Goal: Task Accomplishment & Management: Manage account settings

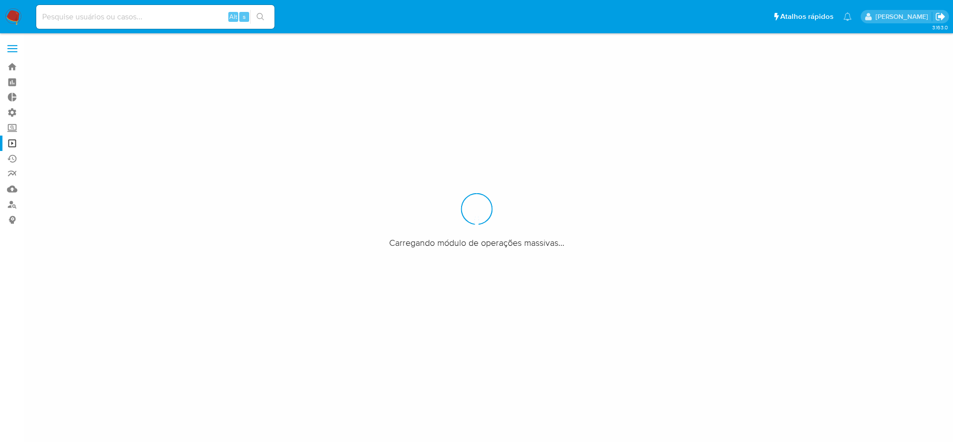
click at [941, 13] on icon "Sair" at bounding box center [939, 16] width 9 height 7
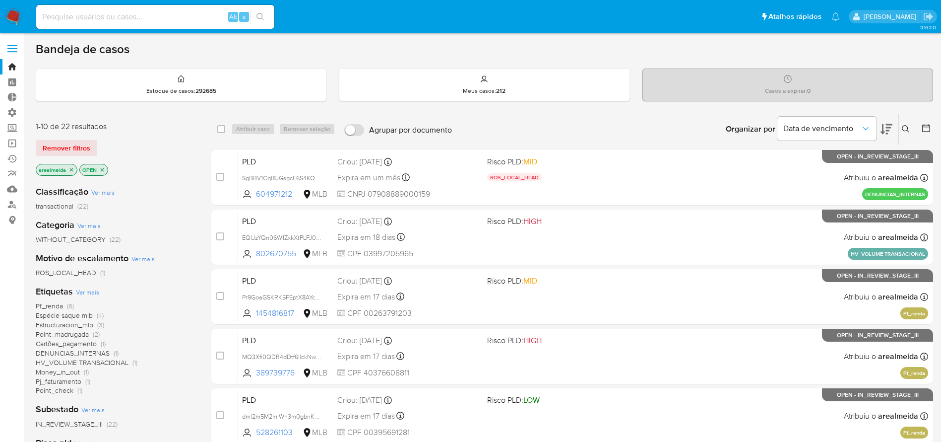
click at [72, 171] on icon "close-filter" at bounding box center [71, 170] width 6 height 6
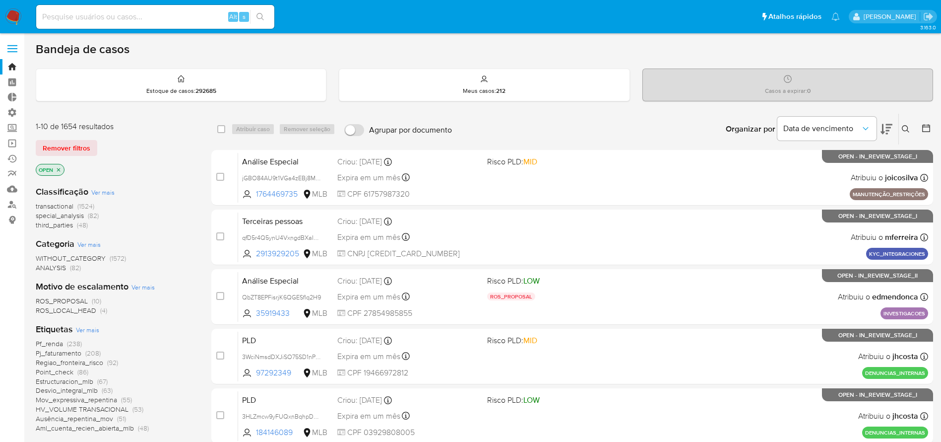
click at [61, 168] on icon "close-filter" at bounding box center [59, 170] width 6 height 6
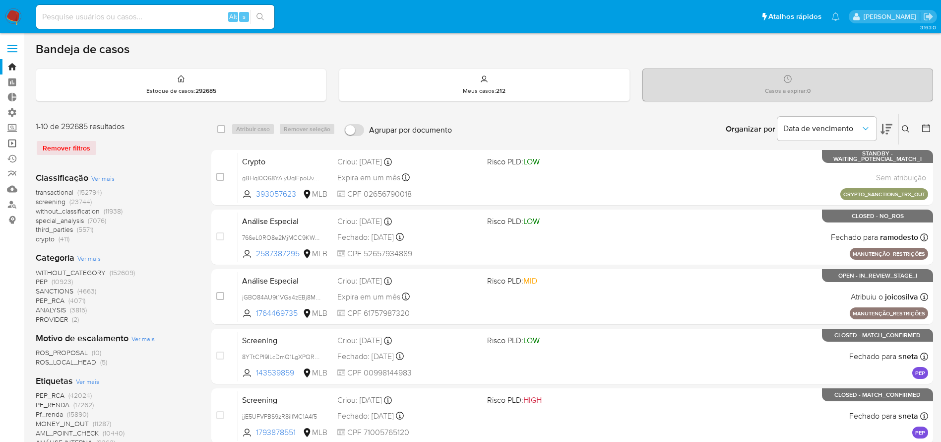
click at [13, 141] on link "Operações em massa" at bounding box center [59, 142] width 118 height 15
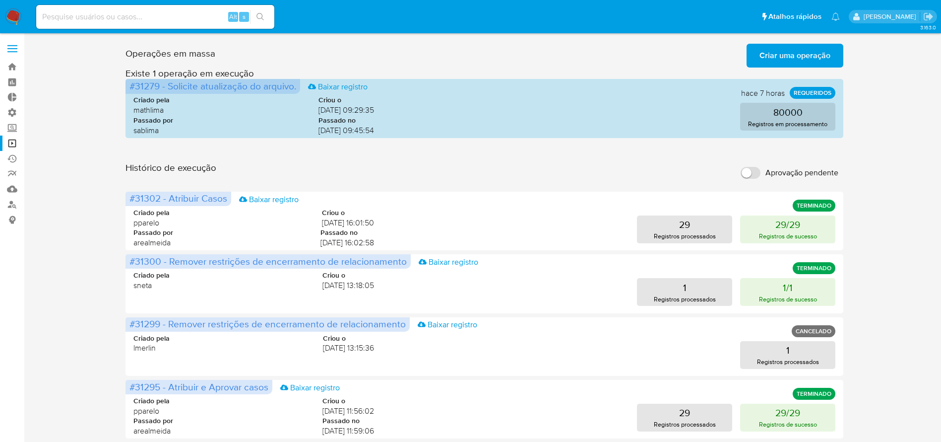
click at [875, 202] on div "Operações em massa Criar uma operação Só pode haver no máximo 5 recursos colado…" at bounding box center [485, 443] width 898 height 807
click at [12, 138] on link "Operações em massa" at bounding box center [59, 142] width 118 height 15
click at [11, 140] on link "Operações em massa" at bounding box center [59, 142] width 118 height 15
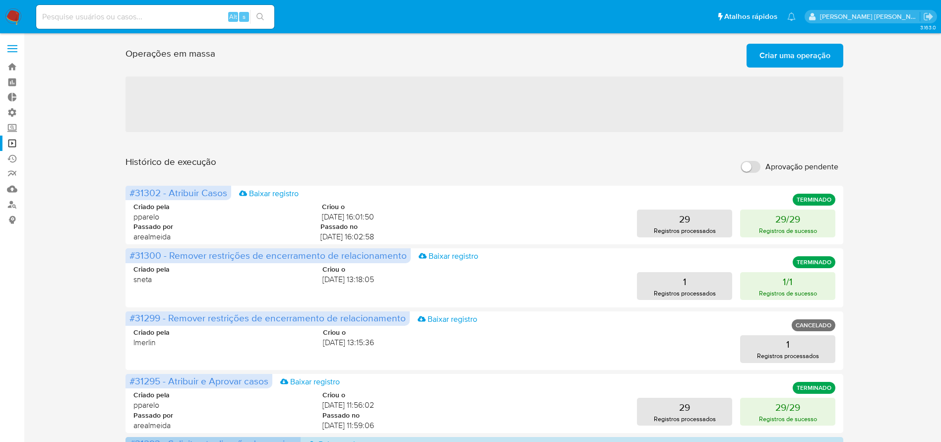
click at [779, 53] on span "Criar uma operação" at bounding box center [795, 56] width 71 height 22
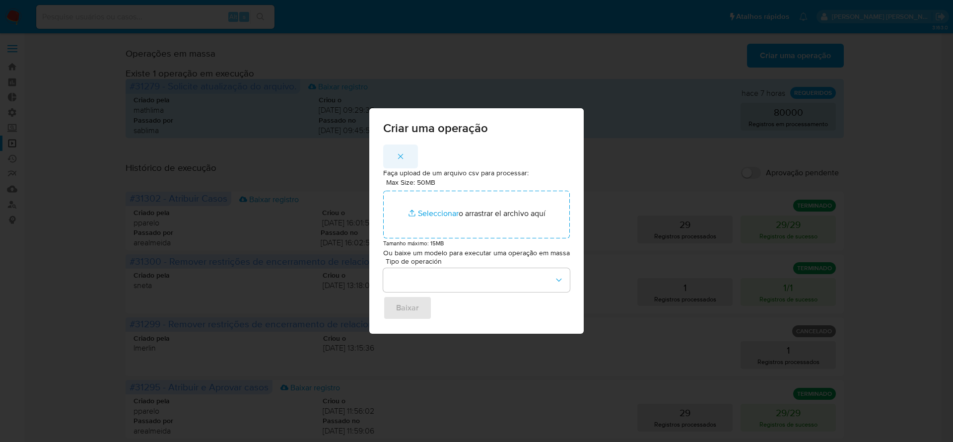
click at [398, 152] on icon "button" at bounding box center [400, 156] width 9 height 9
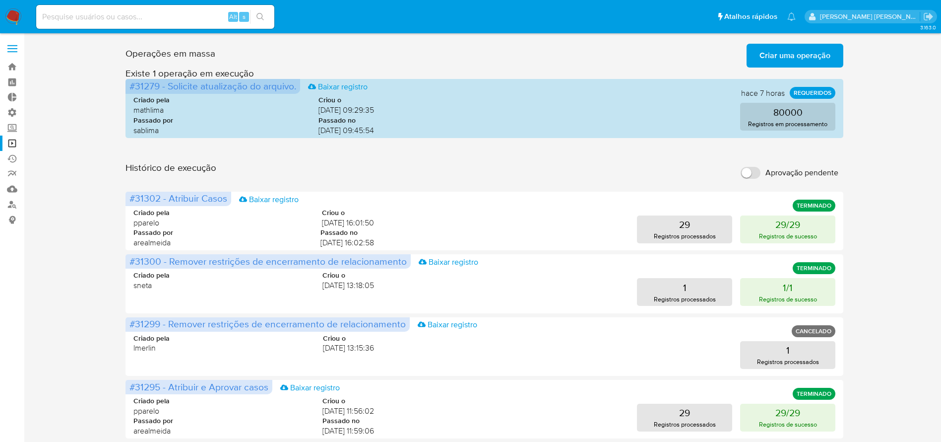
click at [783, 54] on span "Criar uma operação" at bounding box center [795, 56] width 71 height 22
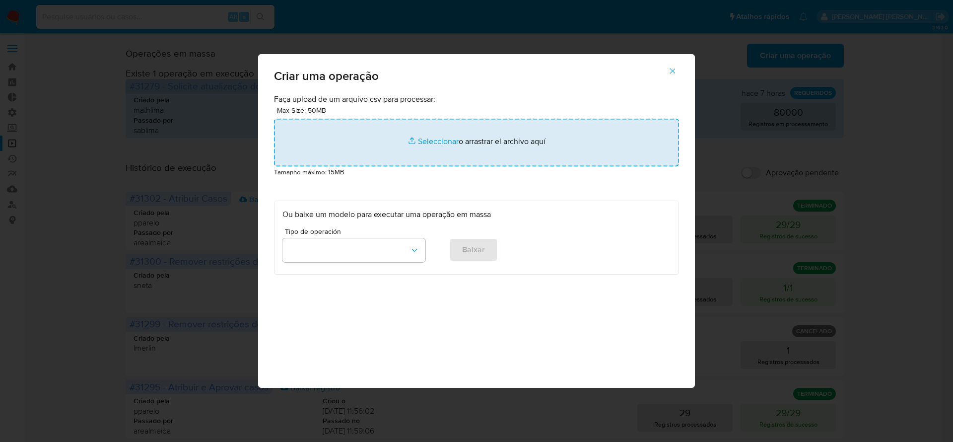
click at [461, 146] on input "file" at bounding box center [476, 143] width 405 height 48
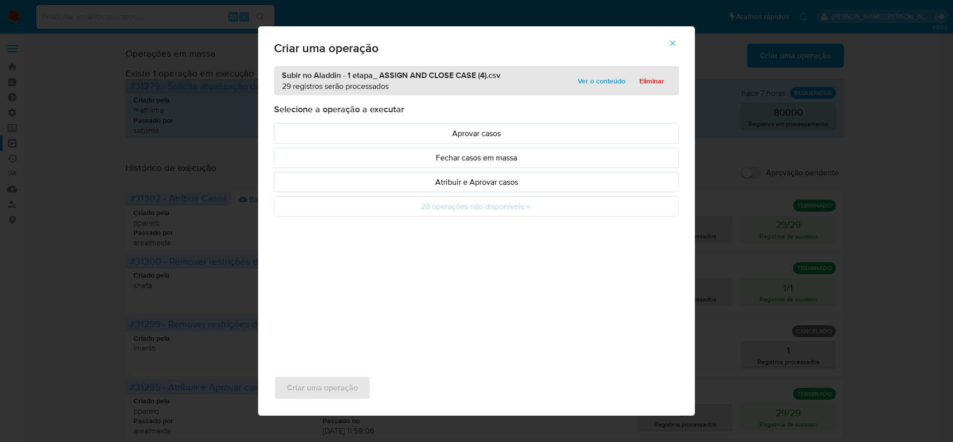
click at [586, 83] on span "Ver o conteúdo" at bounding box center [602, 81] width 48 height 14
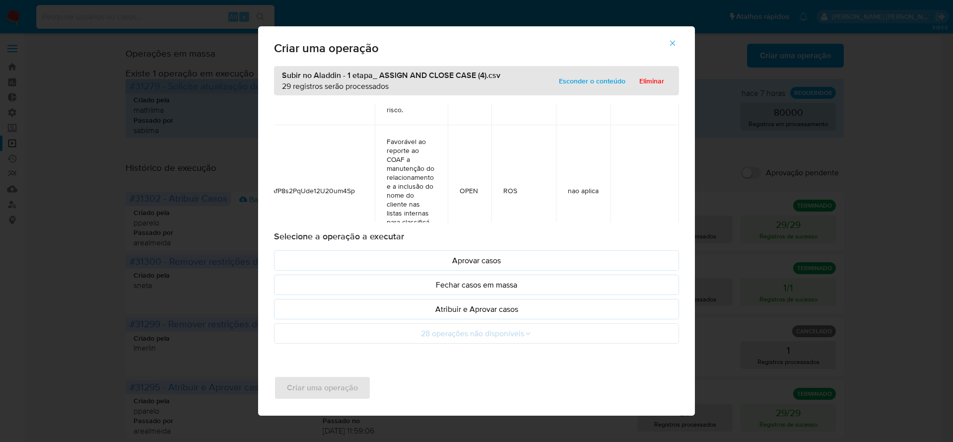
scroll to position [1861, 40]
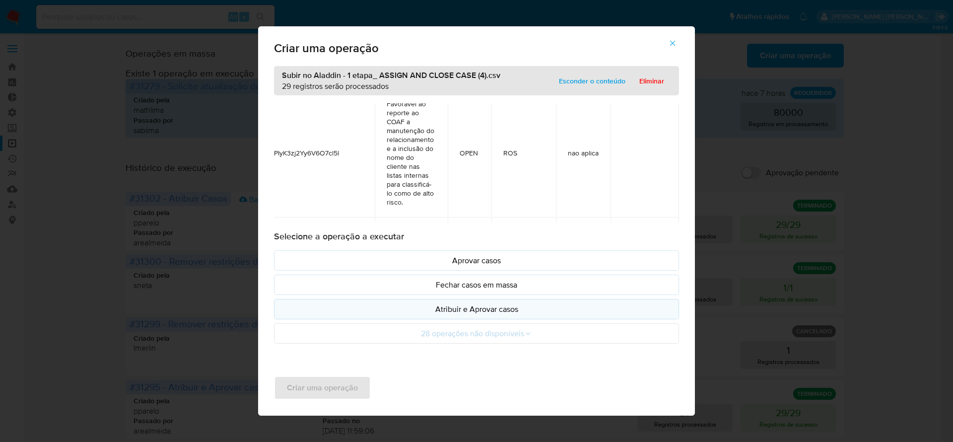
click at [464, 312] on p "Atribuir e Aprovar casos" at bounding box center [476, 308] width 388 height 11
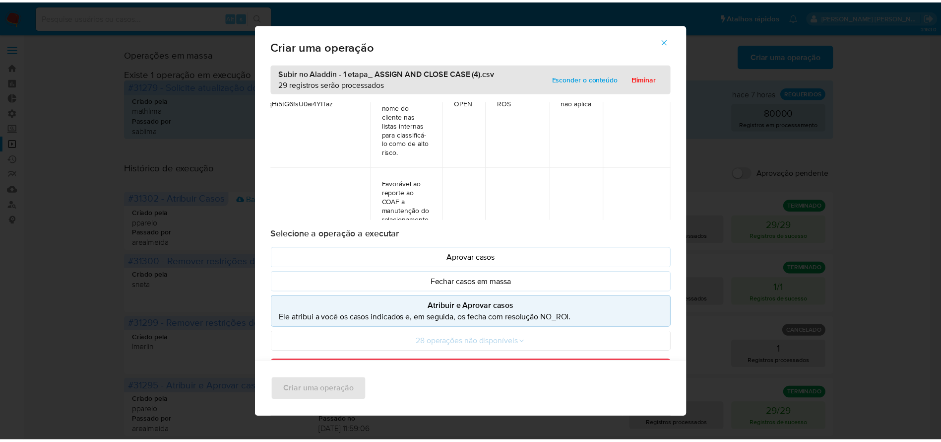
scroll to position [1563, 39]
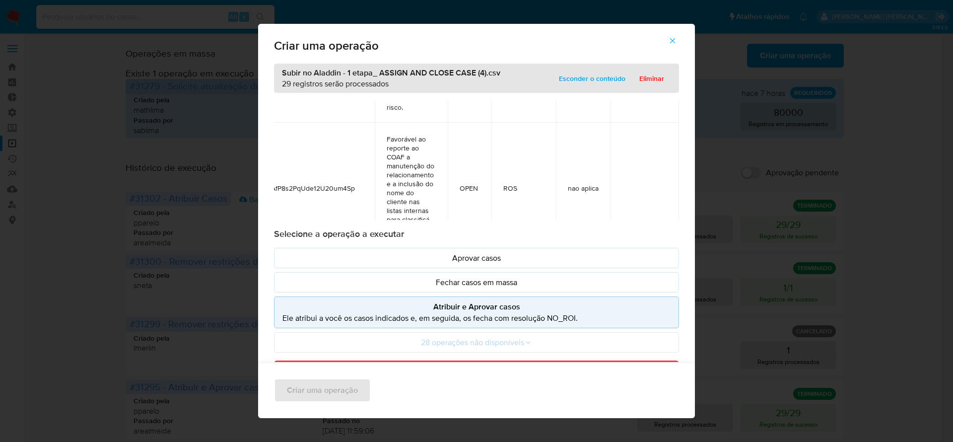
click at [677, 39] on icon "button" at bounding box center [672, 40] width 9 height 9
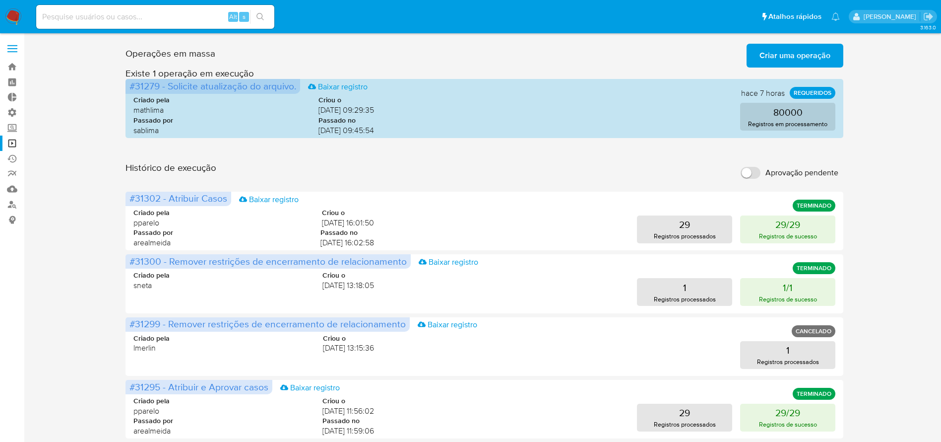
click at [877, 175] on div "Operações em massa Criar uma operação Só pode haver no máximo 5 recursos colado…" at bounding box center [485, 443] width 898 height 807
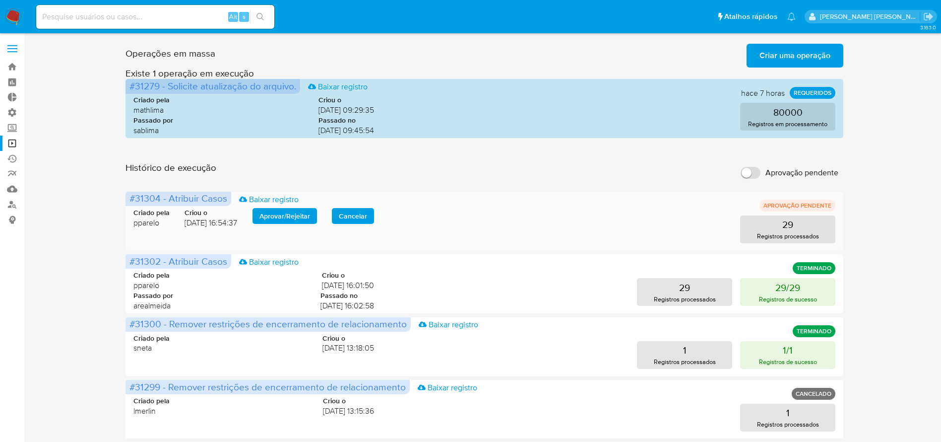
click at [295, 215] on span "Aprovar / Rejeitar" at bounding box center [284, 216] width 51 height 14
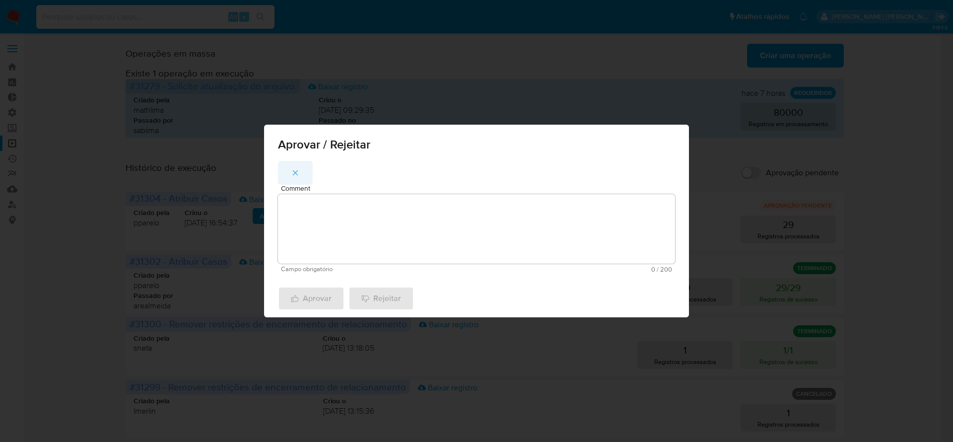
click at [296, 169] on icon "button" at bounding box center [295, 172] width 9 height 9
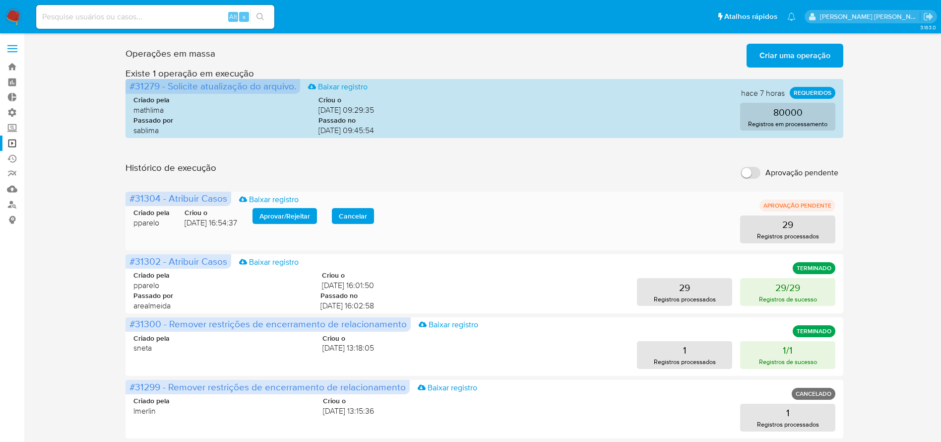
click at [288, 213] on span "Aprovar / Rejeitar" at bounding box center [284, 216] width 51 height 14
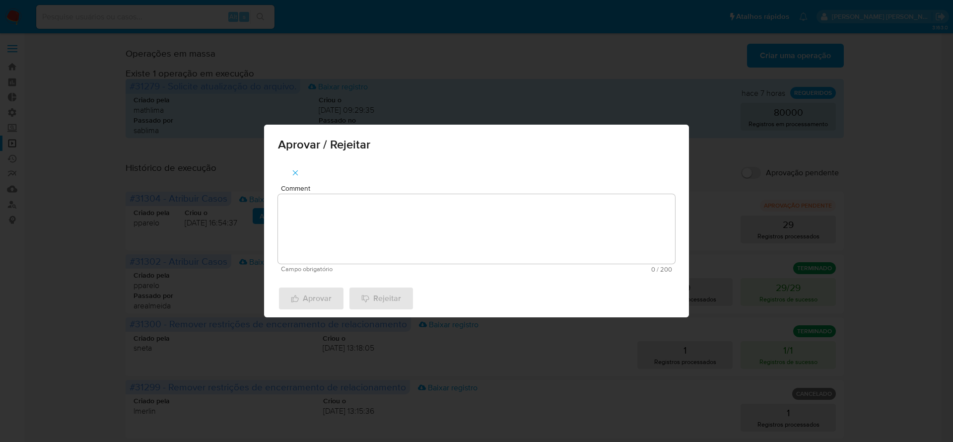
click at [326, 226] on textarea "Comment" at bounding box center [476, 228] width 397 height 69
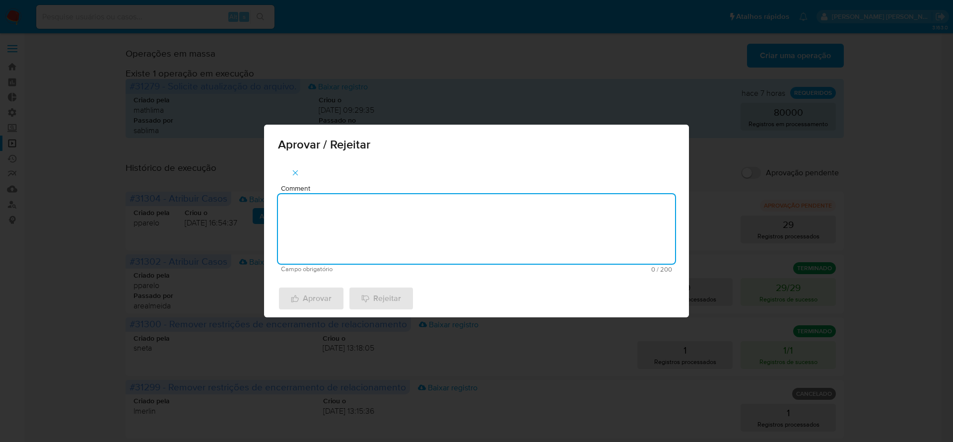
type textarea "a"
type textarea "aprovado."
click at [320, 292] on span "Aprovar" at bounding box center [311, 298] width 41 height 22
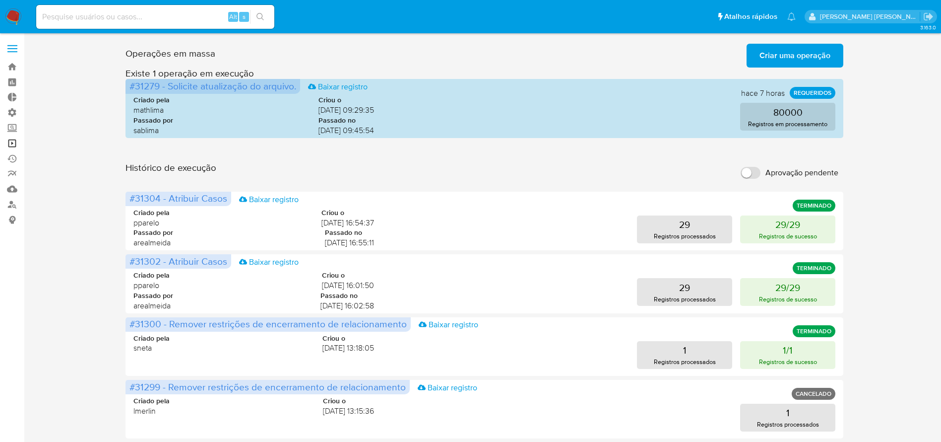
click at [11, 141] on link "Operações em massa" at bounding box center [59, 142] width 118 height 15
click at [767, 49] on span "Criar uma operação" at bounding box center [795, 56] width 71 height 22
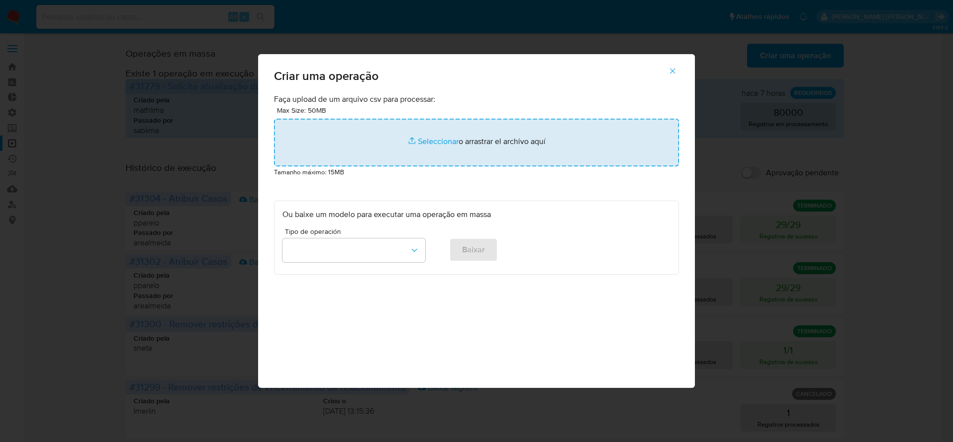
click at [475, 146] on input "file" at bounding box center [476, 143] width 405 height 48
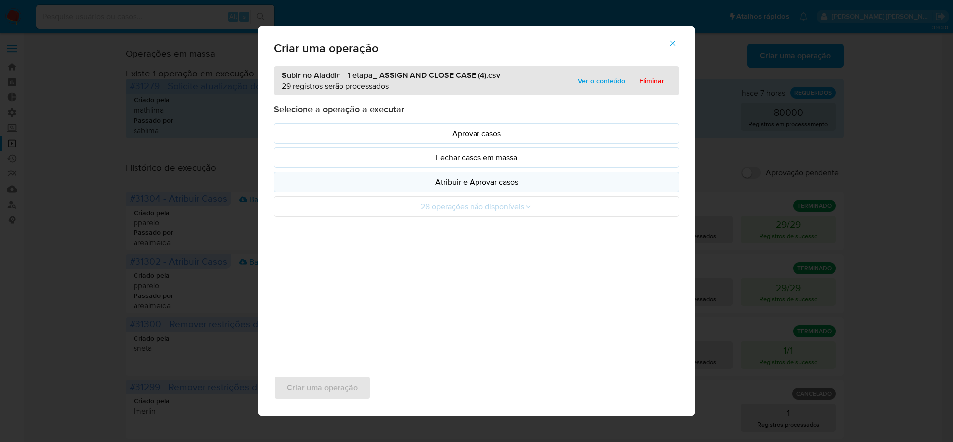
click at [471, 181] on p "Atribuir e Aprovar casos" at bounding box center [476, 181] width 388 height 11
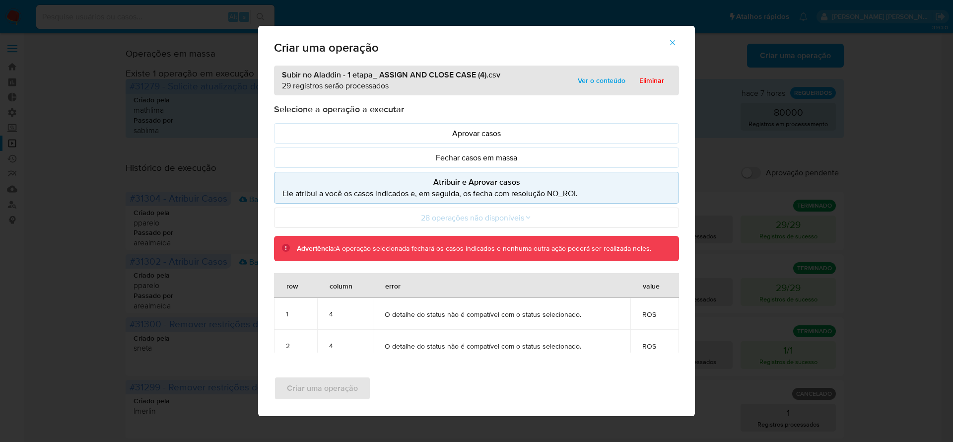
click at [671, 41] on icon "button" at bounding box center [672, 42] width 9 height 9
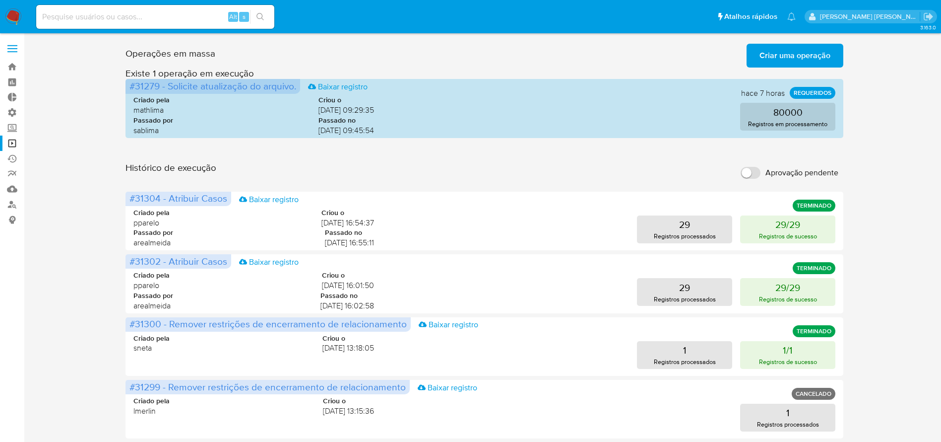
click at [141, 18] on input at bounding box center [155, 16] width 238 height 13
paste input "W3o4v0poi1iZGYwyWP05dNbV"
type input "W3o4v0poi1iZGYwyWP05dNbV"
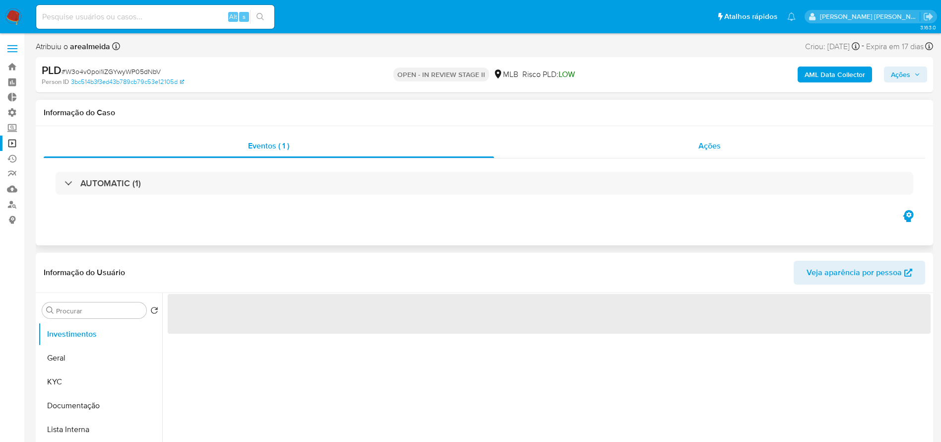
click at [708, 149] on span "Ações" at bounding box center [710, 145] width 22 height 11
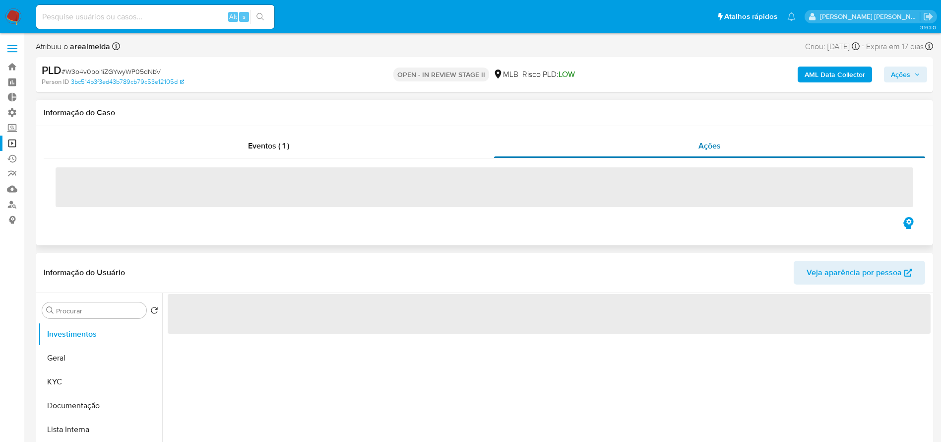
select select "10"
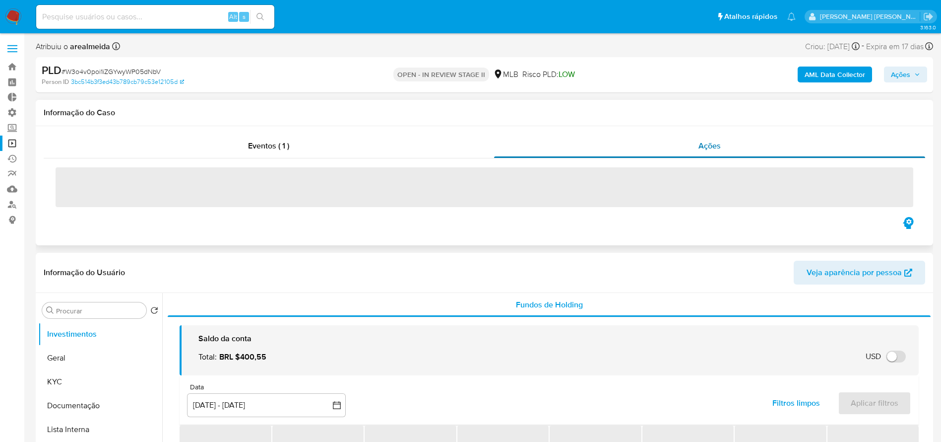
click at [708, 146] on span "Ações" at bounding box center [710, 145] width 22 height 11
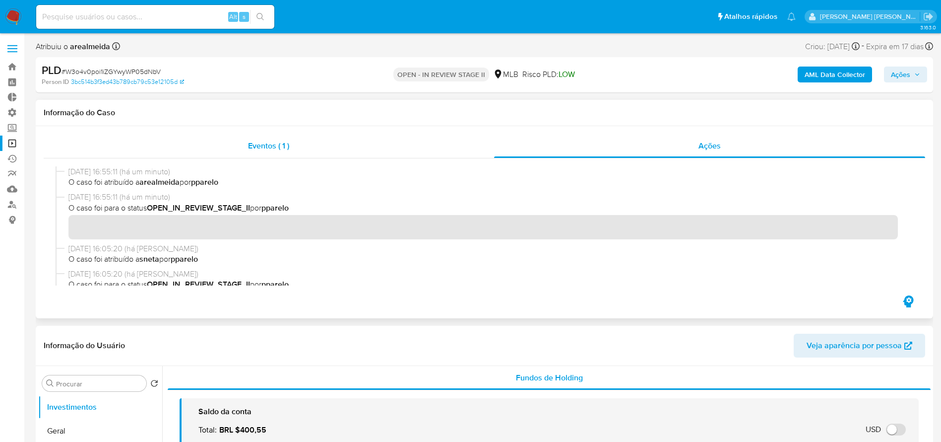
click at [269, 150] on span "Eventos ( 1 )" at bounding box center [268, 145] width 41 height 11
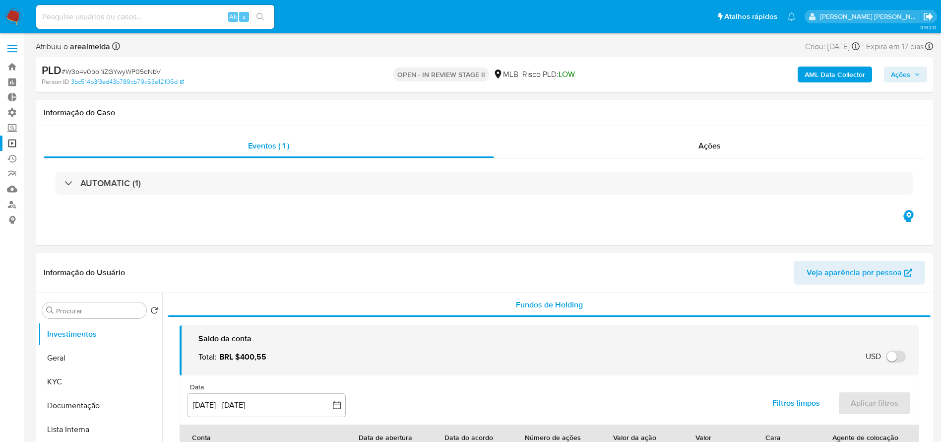
click at [927, 21] on icon "Sair" at bounding box center [928, 16] width 10 height 10
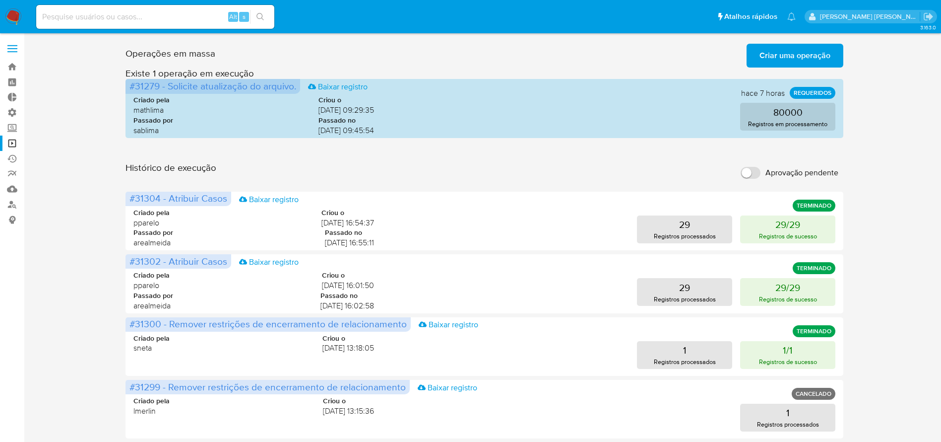
click at [84, 16] on input at bounding box center [155, 16] width 238 height 13
paste input "W3o4v0poi1iZGYwyWP05dNbV"
type input "W3o4v0poi1iZGYwyWP05dNbV"
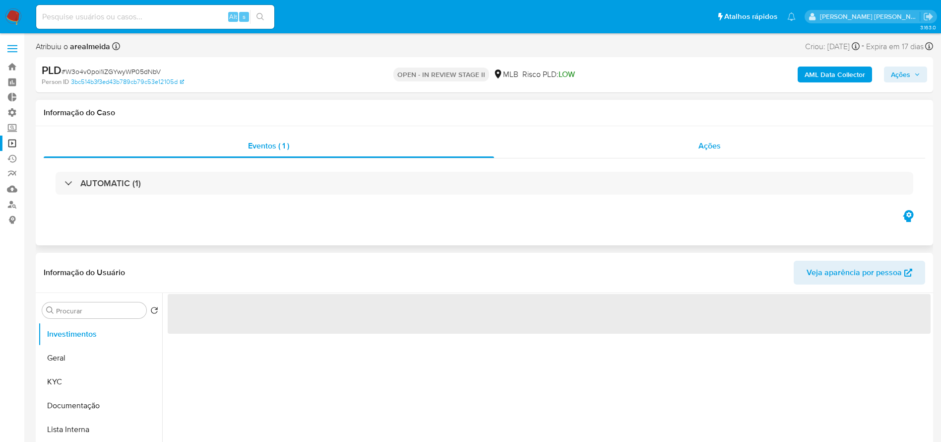
select select "10"
click at [719, 149] on span "Ações" at bounding box center [710, 145] width 22 height 11
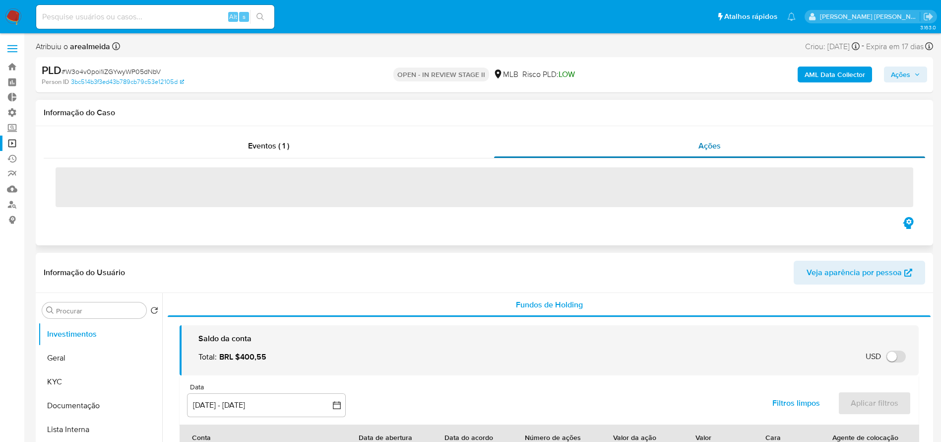
click at [709, 143] on span "Ações" at bounding box center [710, 145] width 22 height 11
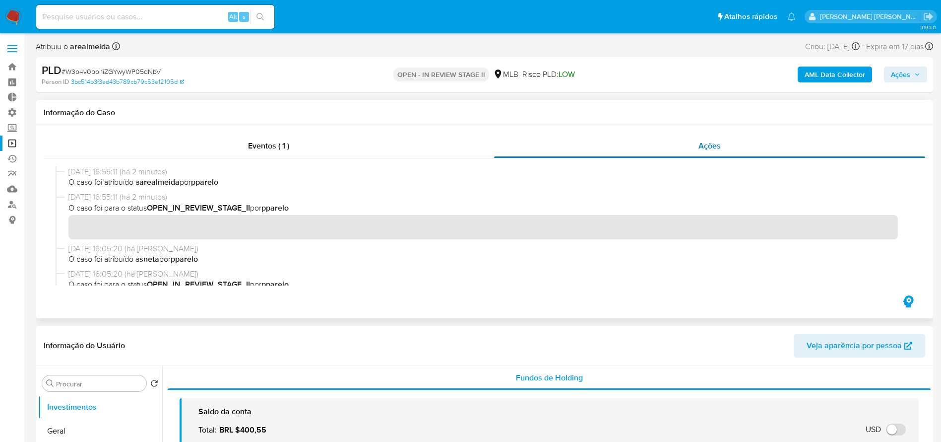
click at [709, 148] on span "Ações" at bounding box center [710, 145] width 22 height 11
drag, startPoint x: 164, startPoint y: 71, endPoint x: 64, endPoint y: 69, distance: 99.7
click at [64, 69] on div "PLD # W3o4v0poi1iZGYwyWP05dNbV" at bounding box center [188, 70] width 292 height 15
copy span "W3o4v0poi1iZGYwyWP05dNbV"
click at [11, 17] on img at bounding box center [13, 16] width 17 height 17
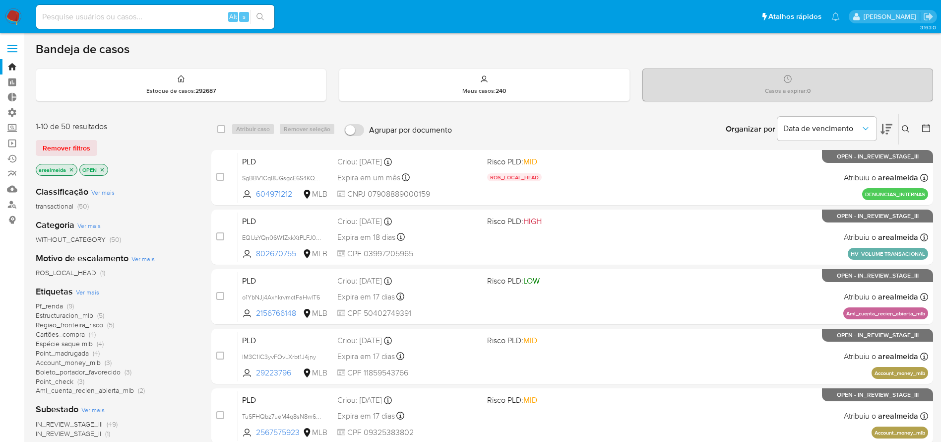
click at [105, 27] on div "Alt s" at bounding box center [155, 17] width 238 height 24
click at [103, 19] on input at bounding box center [155, 16] width 238 height 13
paste input "Alan, mi cola todavía figura como etapa II"
click at [169, 13] on input "Alan, mi cola todavía figura como etapa II" at bounding box center [155, 16] width 238 height 13
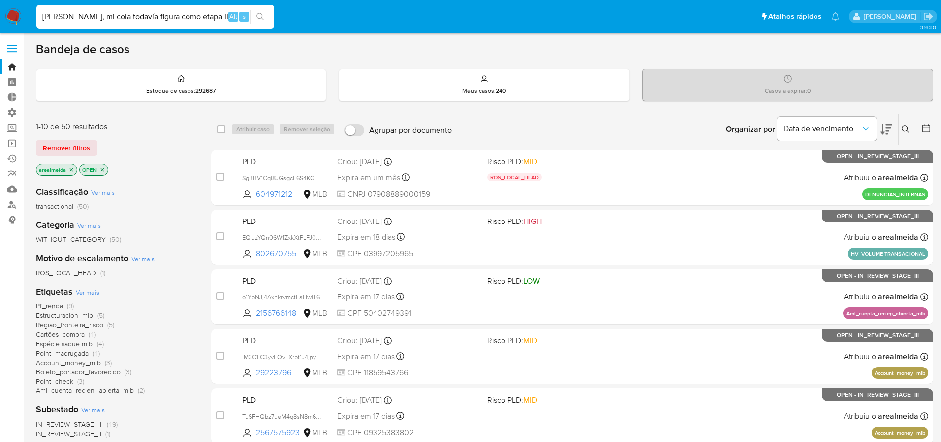
click at [169, 13] on input "Alan, mi cola todavía figura como etapa II" at bounding box center [155, 16] width 238 height 13
paste input "W3o4v0poi1iZGYwyWP05dNbV"
type input "W3o4v0poi1iZGYwyWP05dNbV"
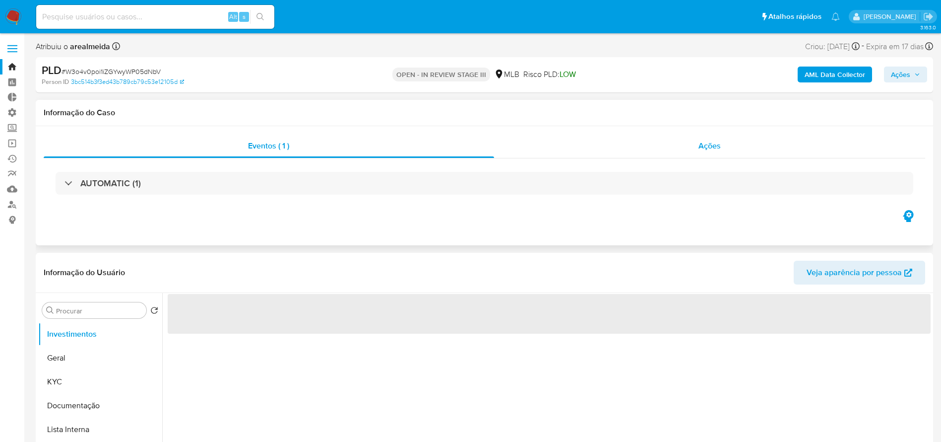
click at [695, 145] on div "Ações" at bounding box center [710, 146] width 432 height 24
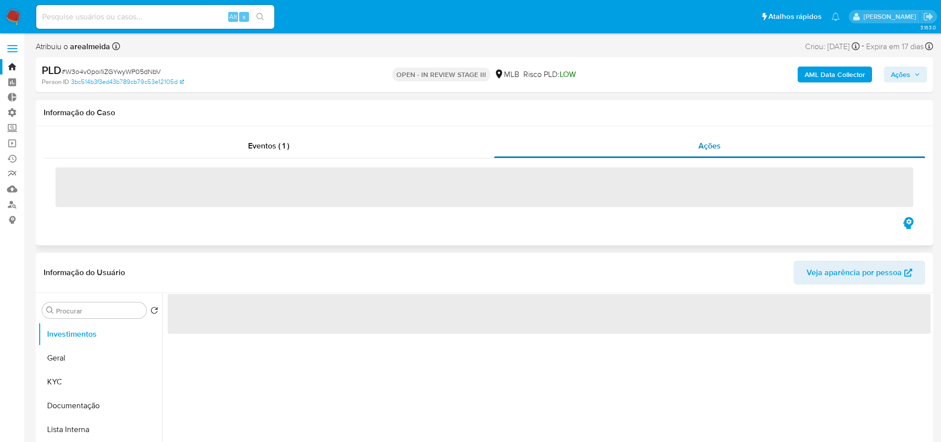
select select "10"
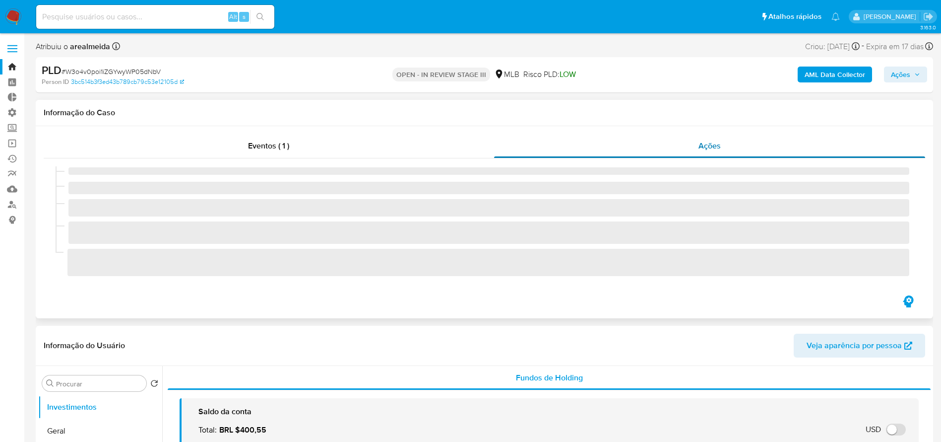
click at [701, 144] on span "Ações" at bounding box center [710, 145] width 22 height 11
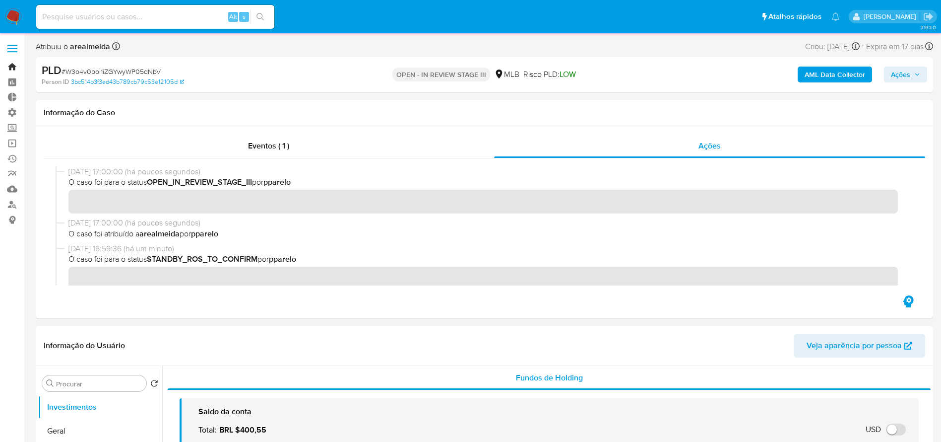
click at [13, 67] on link "Bandeja" at bounding box center [59, 66] width 118 height 15
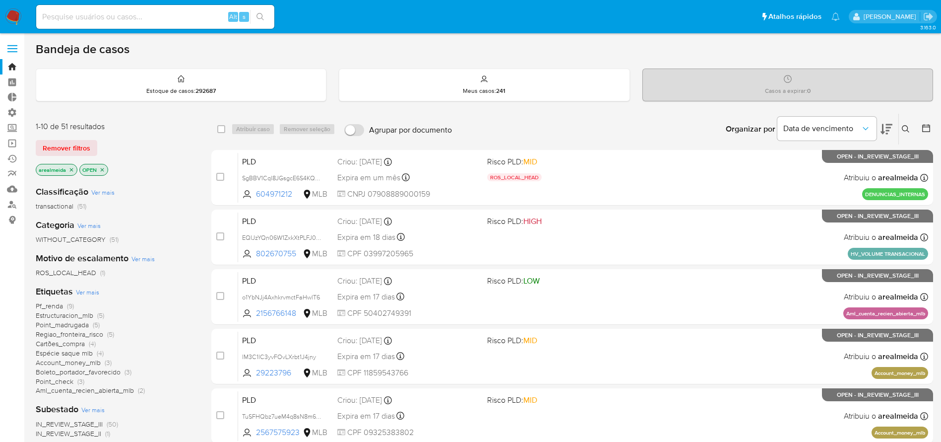
click at [101, 168] on icon "close-filter" at bounding box center [102, 169] width 3 height 3
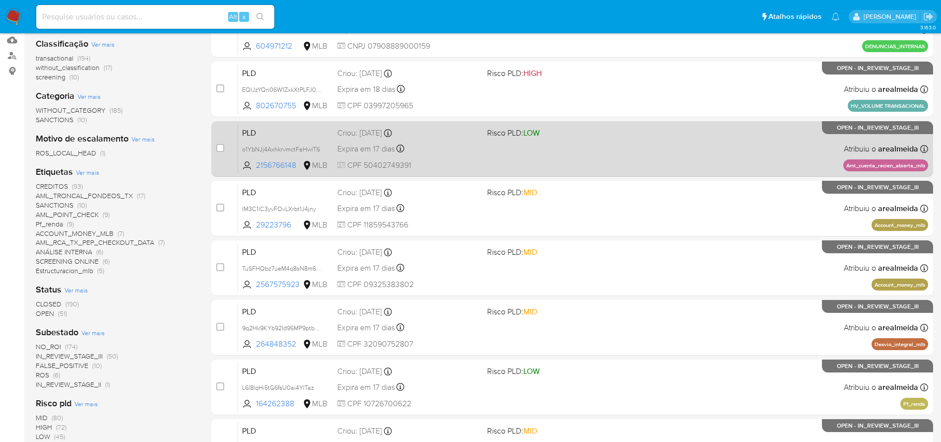
scroll to position [379, 0]
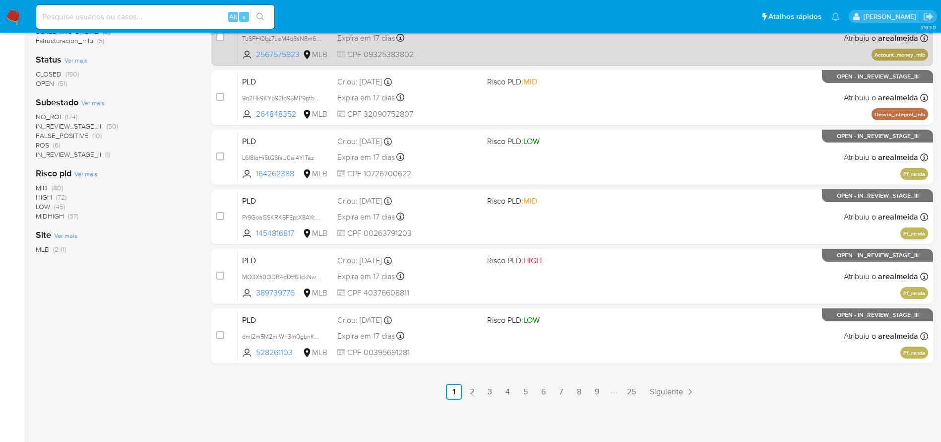
click at [466, 391] on link "2" at bounding box center [472, 392] width 16 height 16
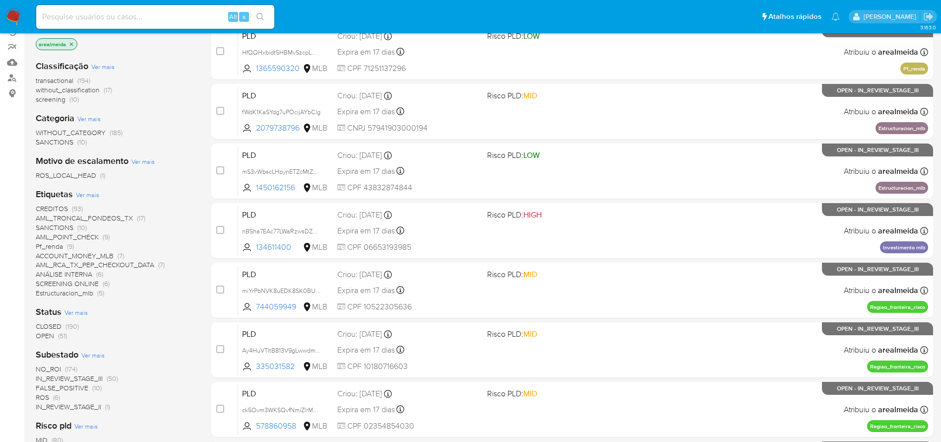
scroll to position [223, 0]
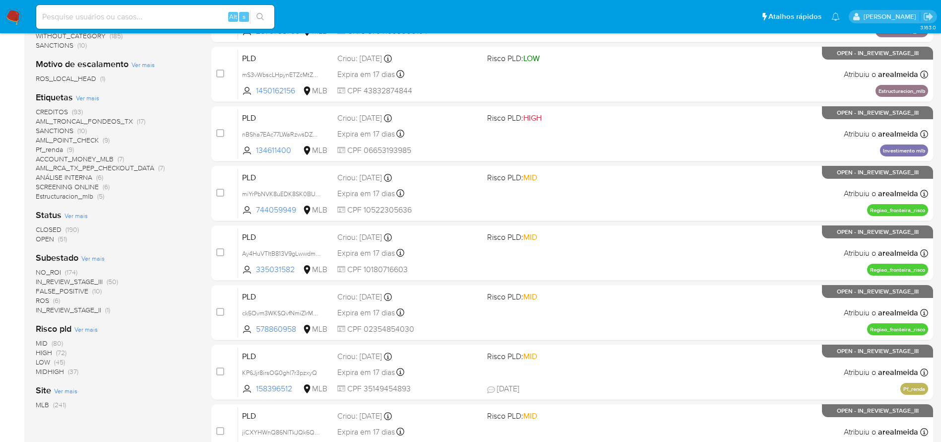
click at [98, 280] on span "IN_REVIEW_STAGE_III" at bounding box center [69, 281] width 67 height 10
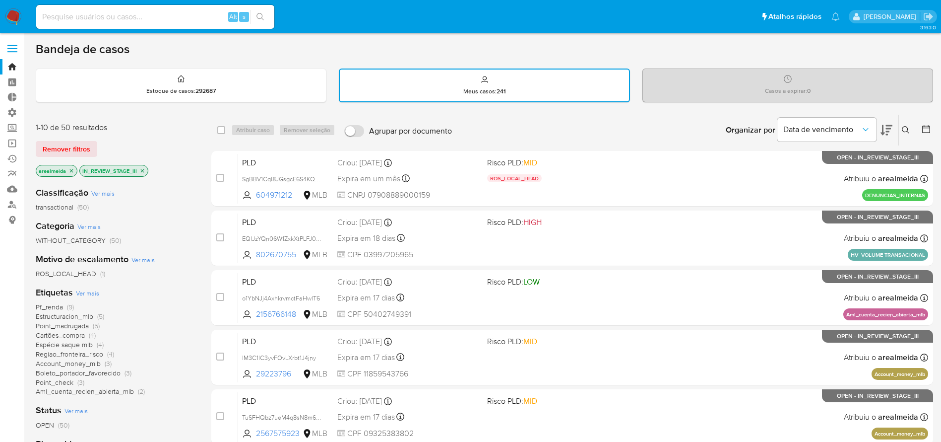
scroll to position [74, 0]
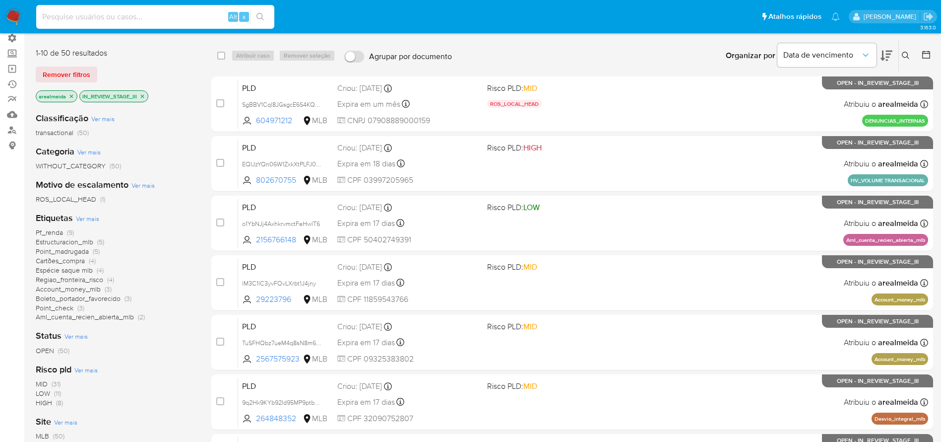
click at [168, 15] on input at bounding box center [155, 16] width 238 height 13
paste input "Ox9bpGzqdsNG9VbBQWYX5Cum"
type input "Ox9bpGzqdsNG9VbBQWYX5Cum"
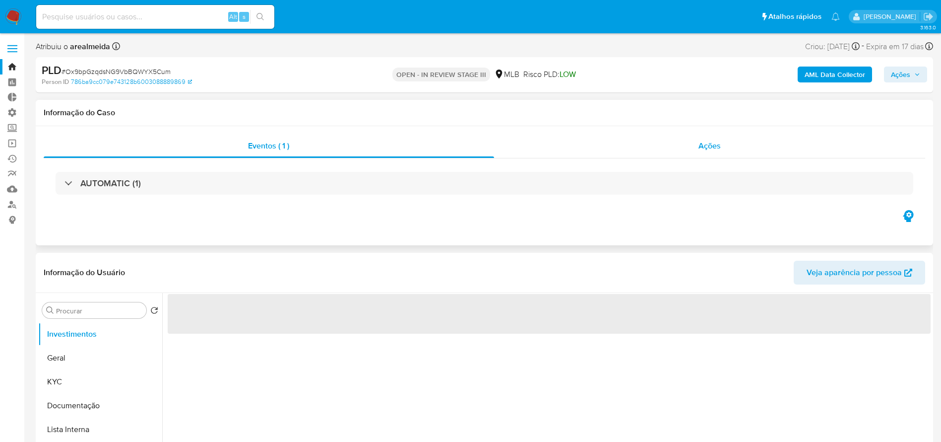
select select "10"
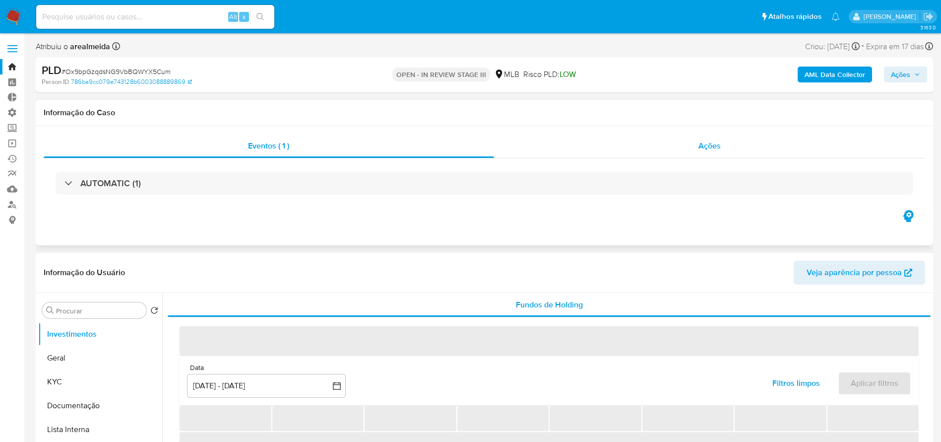
click at [702, 148] on span "Ações" at bounding box center [710, 145] width 22 height 11
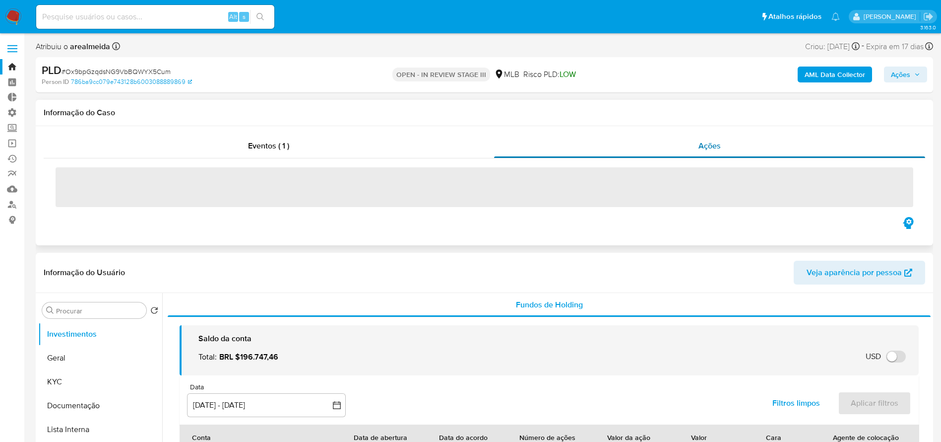
click at [705, 148] on span "Ações" at bounding box center [710, 145] width 22 height 11
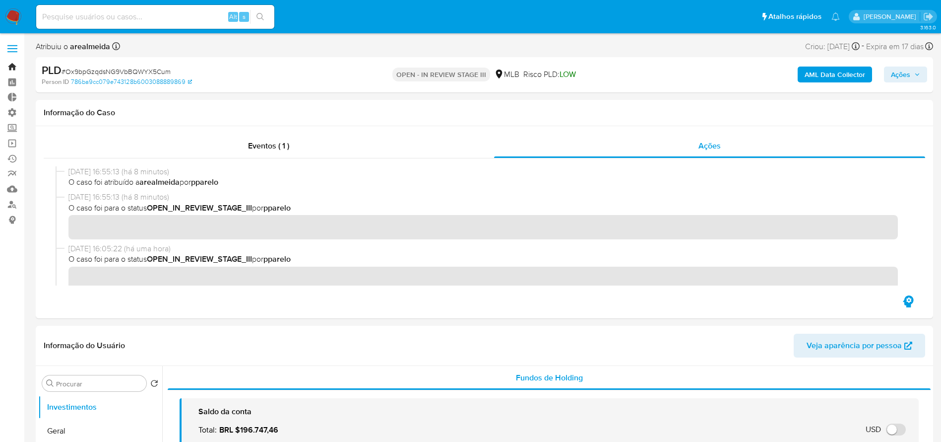
click at [10, 65] on link "Bandeja" at bounding box center [59, 66] width 118 height 15
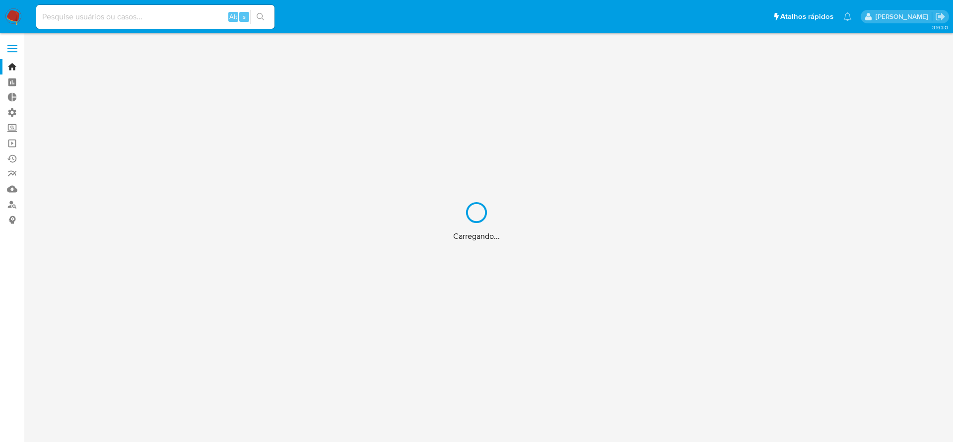
click at [12, 140] on div "Carregando..." at bounding box center [476, 221] width 953 height 442
click at [12, 144] on div "Carregando..." at bounding box center [476, 221] width 953 height 442
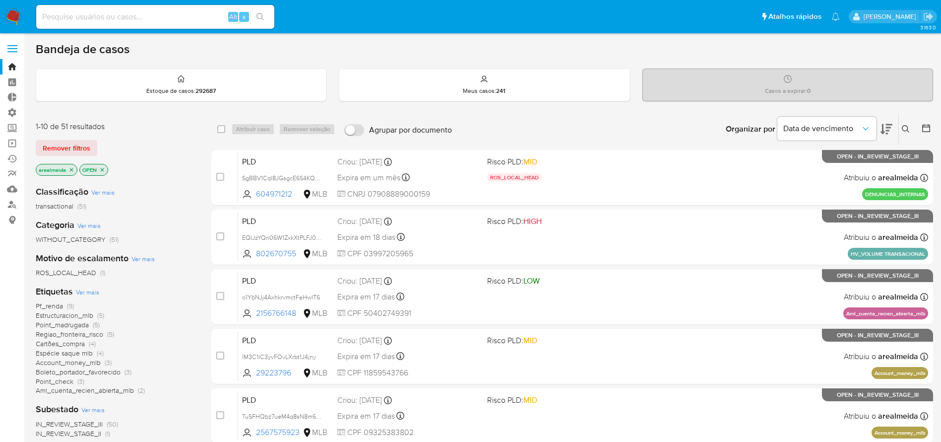
click at [71, 170] on icon "close-filter" at bounding box center [71, 170] width 6 height 6
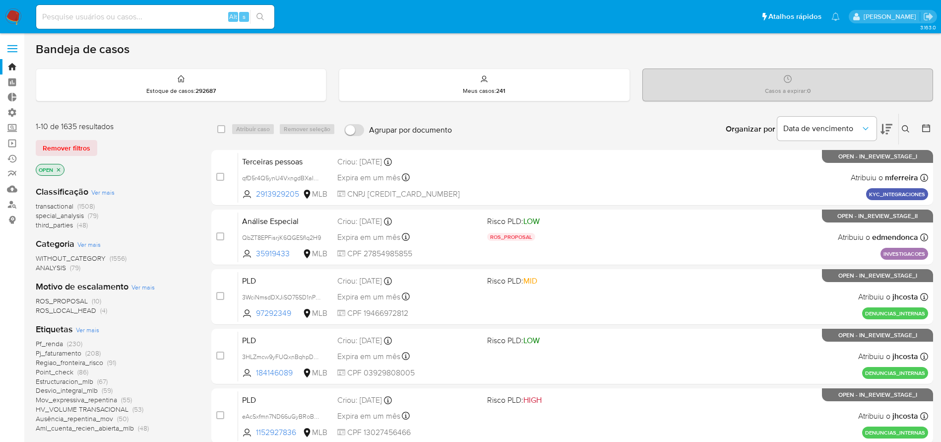
click at [61, 168] on icon "close-filter" at bounding box center [59, 170] width 6 height 6
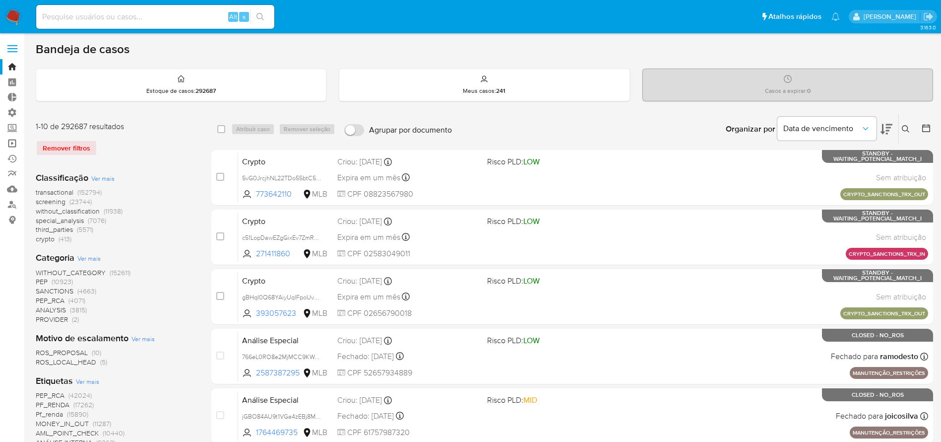
click at [13, 141] on link "Operações em massa" at bounding box center [59, 142] width 118 height 15
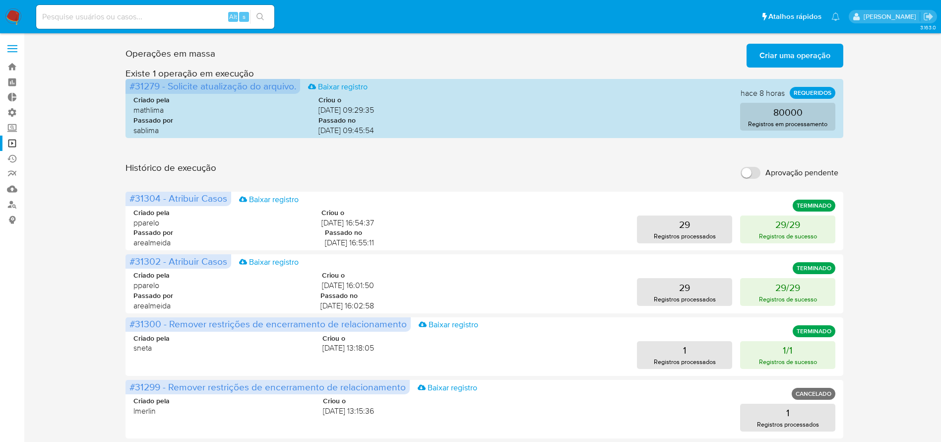
click at [786, 57] on span "Criar uma operação" at bounding box center [795, 56] width 71 height 22
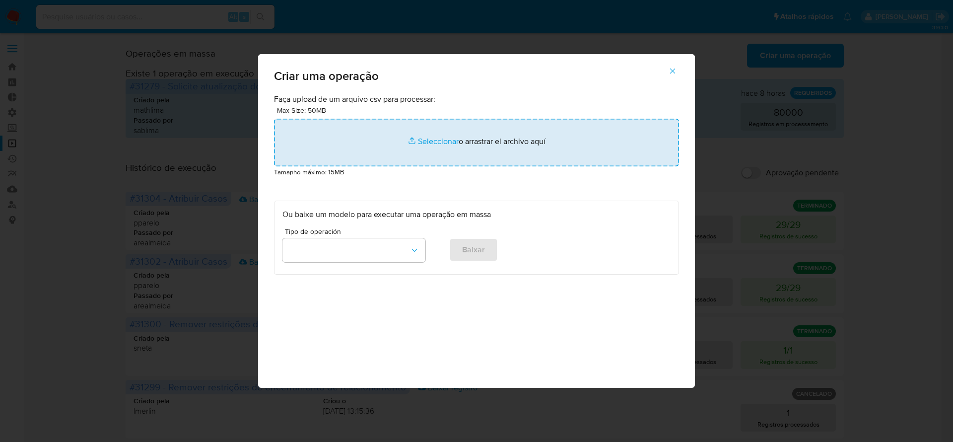
click at [441, 145] on input "file" at bounding box center [476, 143] width 405 height 48
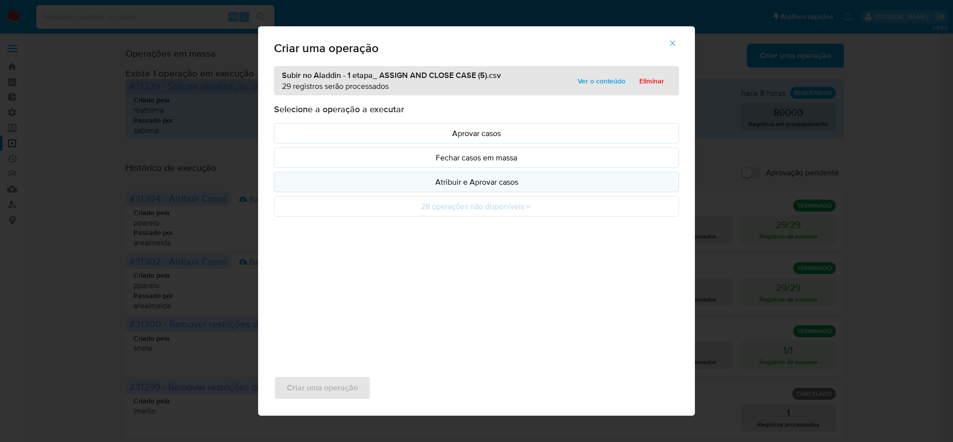
click at [481, 179] on p "Atribuir e Aprovar casos" at bounding box center [476, 181] width 388 height 11
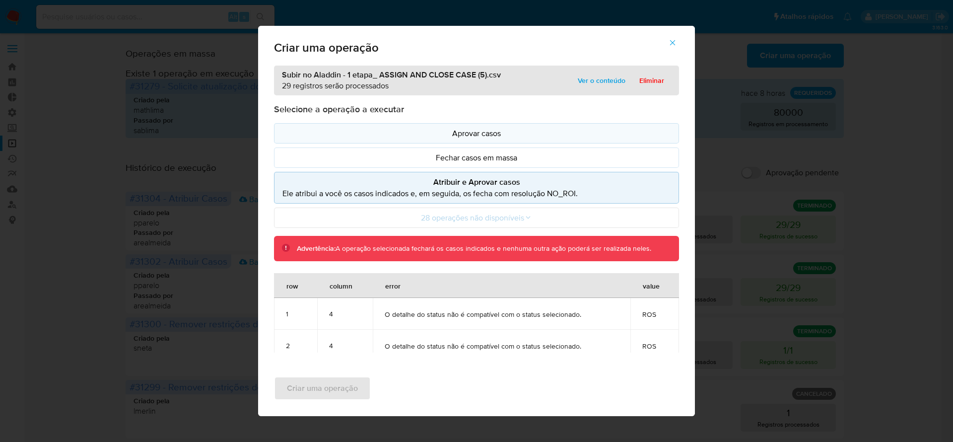
click at [487, 132] on p "Aprovar casos" at bounding box center [476, 133] width 388 height 11
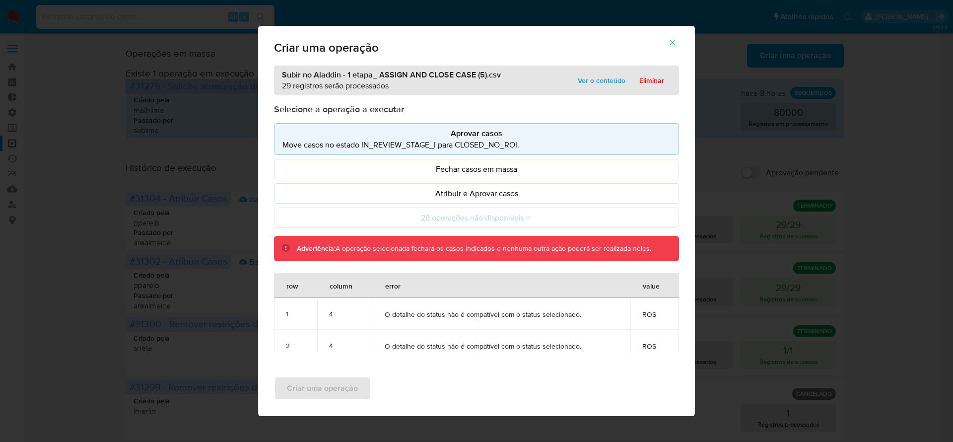
click at [479, 133] on p "Aprovar casos" at bounding box center [476, 133] width 388 height 11
click at [603, 77] on span "Ver o conteúdo" at bounding box center [602, 80] width 48 height 14
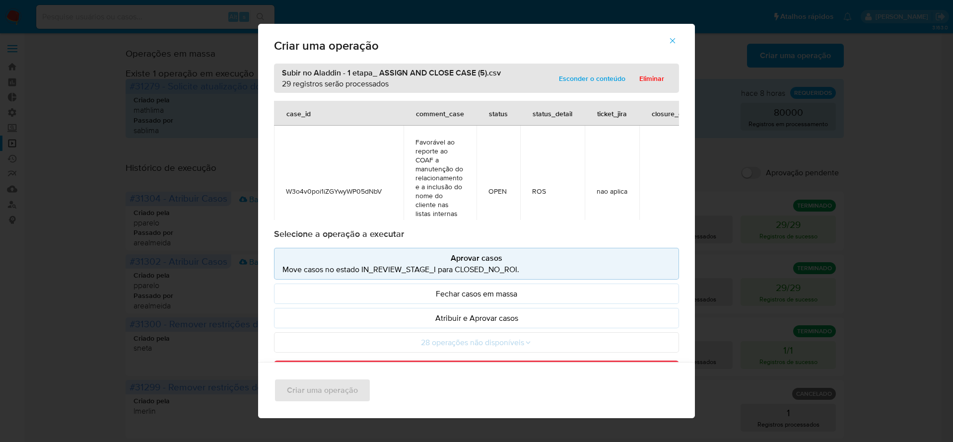
click at [674, 42] on icon "button" at bounding box center [672, 40] width 9 height 9
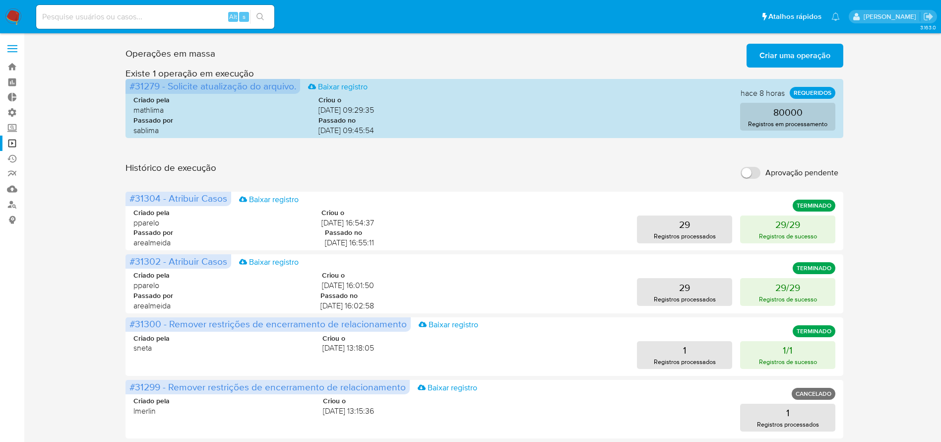
click at [812, 50] on span "Criar uma operação" at bounding box center [795, 56] width 71 height 22
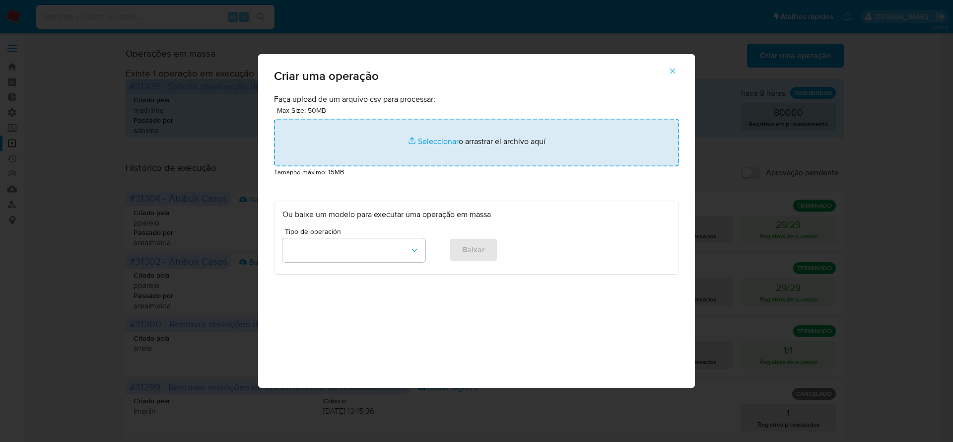
click at [493, 140] on input "file" at bounding box center [476, 143] width 405 height 48
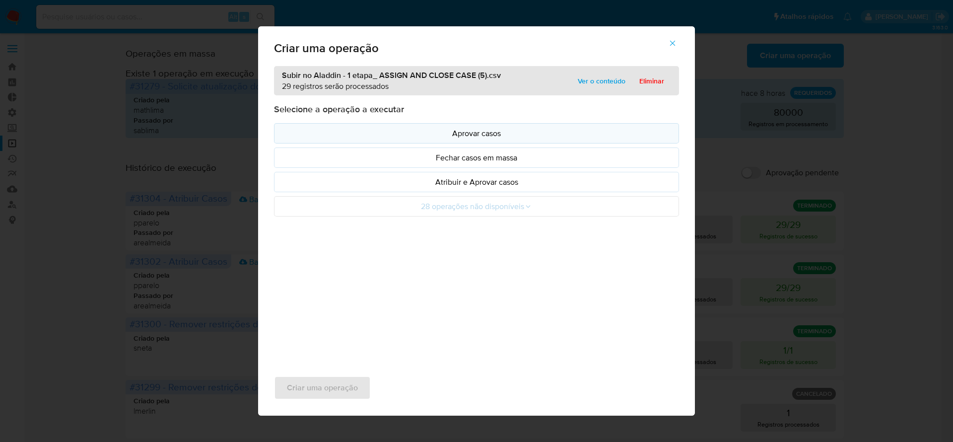
click at [467, 128] on p "Aprovar casos" at bounding box center [476, 133] width 388 height 11
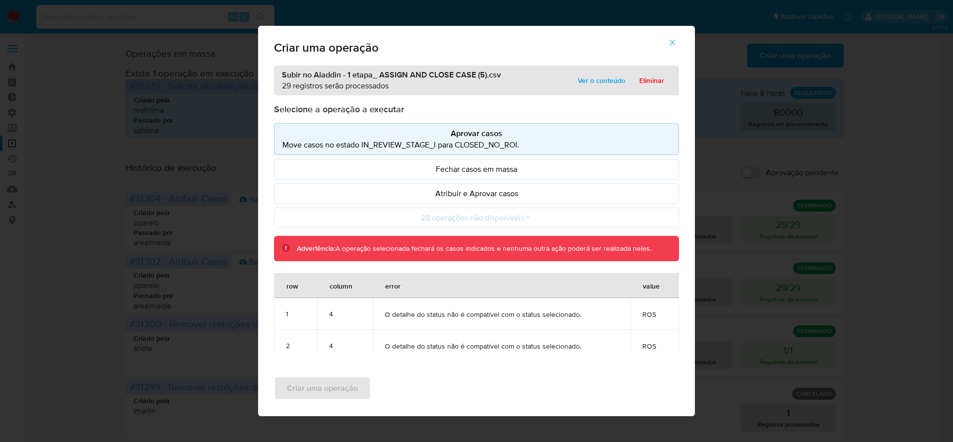
click at [671, 42] on icon "button" at bounding box center [672, 42] width 9 height 9
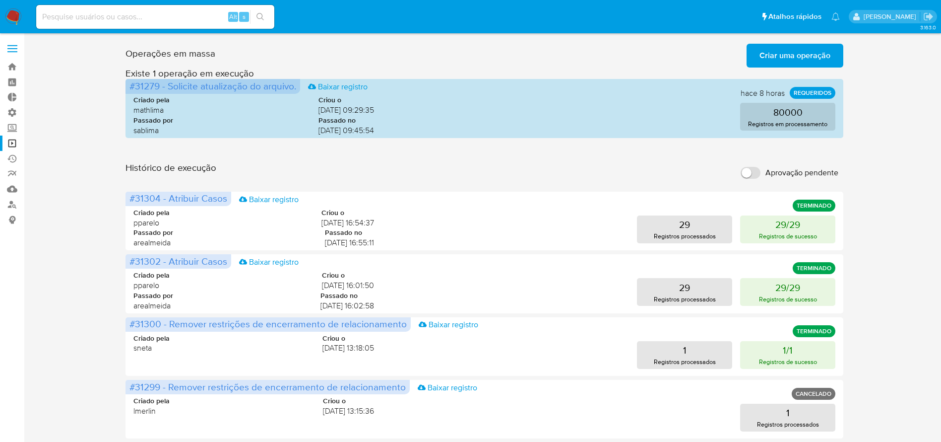
click at [885, 167] on div "Operações em massa Criar uma operação Só pode haver no máximo 5 recursos colado…" at bounding box center [485, 443] width 898 height 807
click at [802, 55] on span "Criar uma operação" at bounding box center [795, 56] width 71 height 22
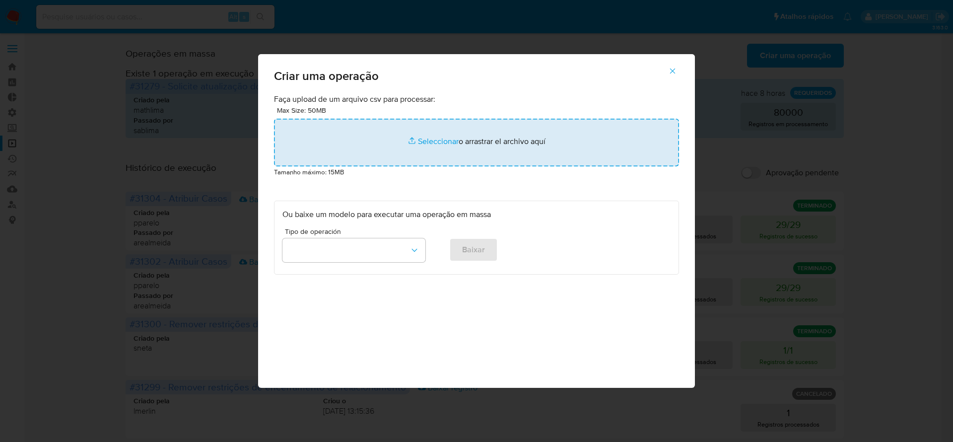
click at [442, 137] on input "file" at bounding box center [476, 143] width 405 height 48
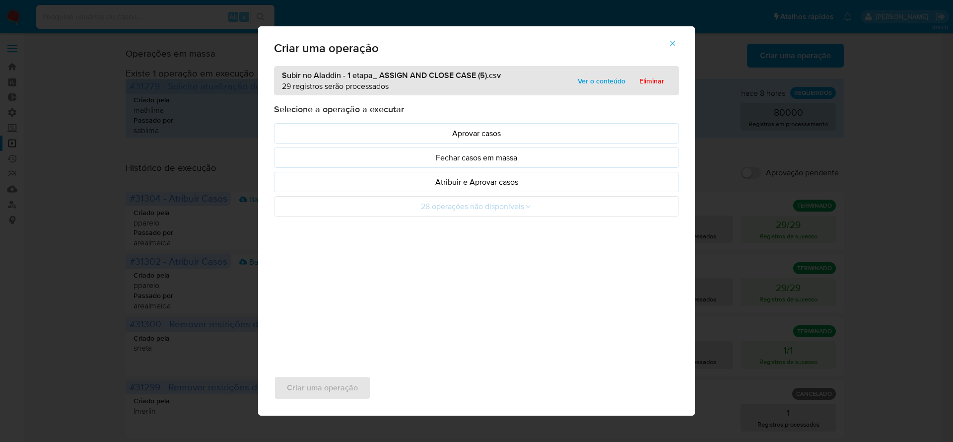
click at [670, 43] on icon "button" at bounding box center [672, 43] width 9 height 9
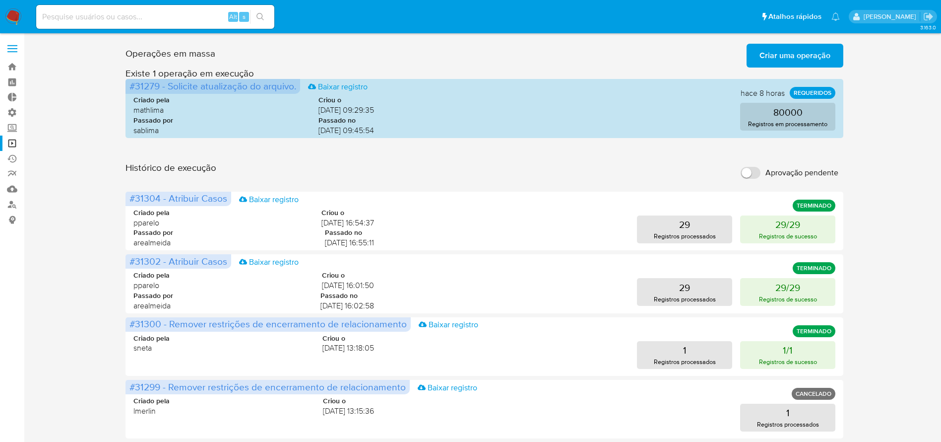
click at [801, 54] on span "Criar uma operação" at bounding box center [795, 56] width 71 height 22
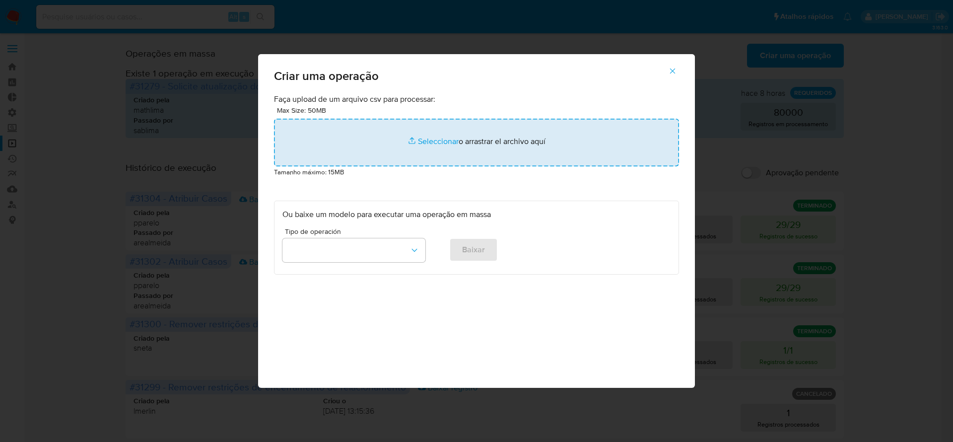
click at [510, 138] on input "file" at bounding box center [476, 143] width 405 height 48
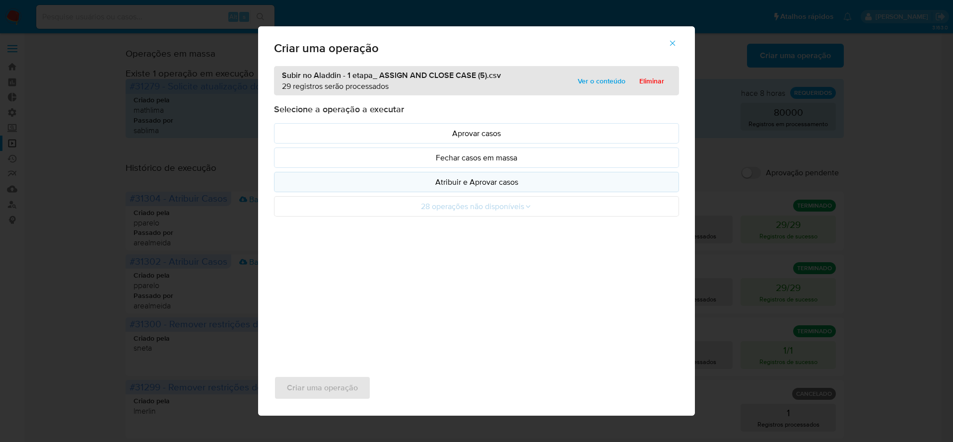
click at [471, 182] on p "Atribuir e Aprovar casos" at bounding box center [476, 181] width 388 height 11
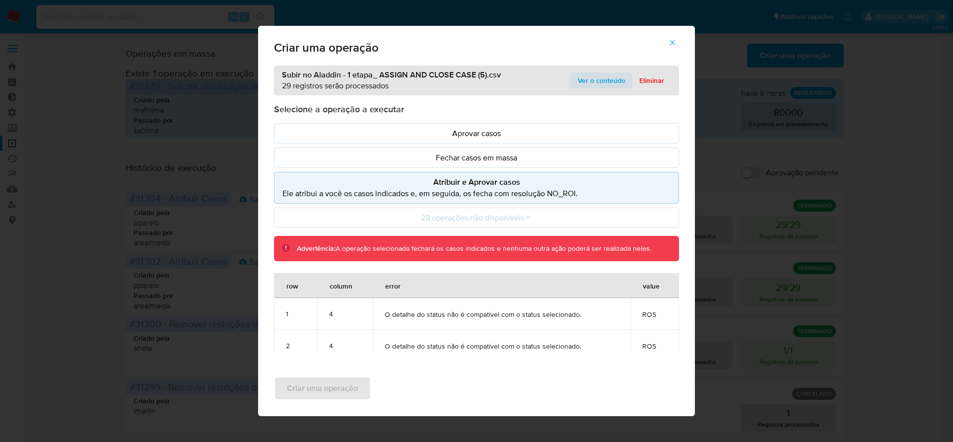
click at [587, 81] on span "Ver o conteúdo" at bounding box center [602, 80] width 48 height 14
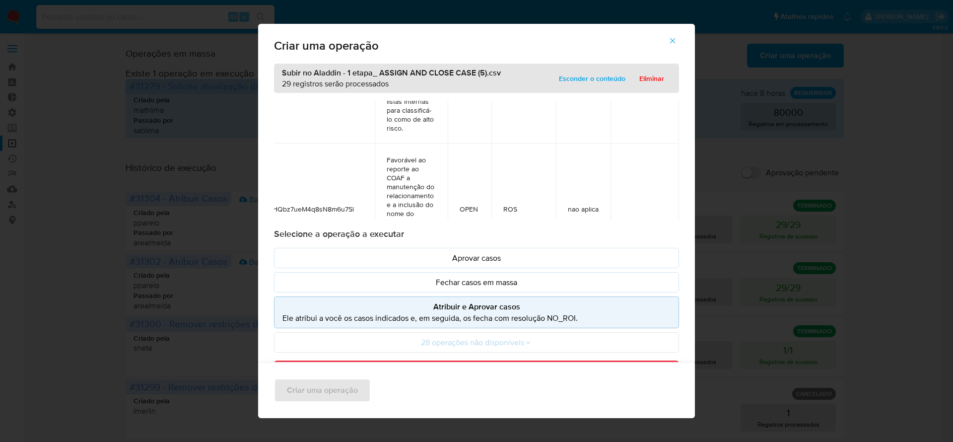
scroll to position [298, 39]
click at [677, 39] on icon "button" at bounding box center [672, 40] width 9 height 9
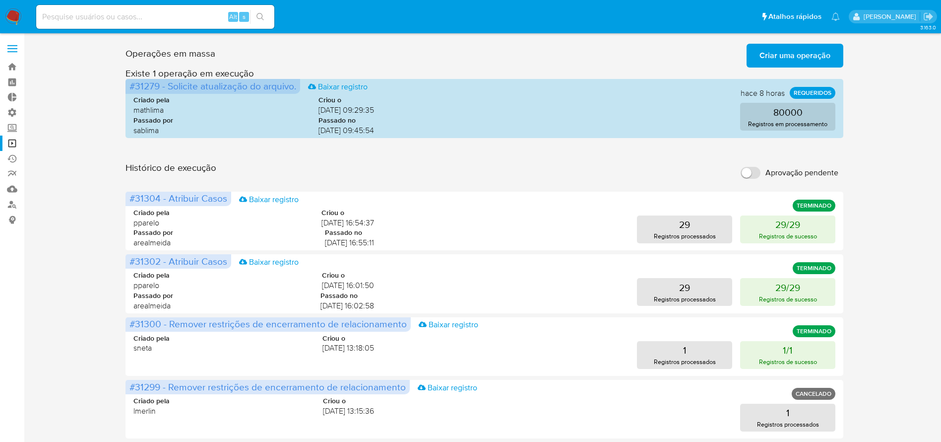
click at [785, 53] on span "Criar uma operação" at bounding box center [795, 56] width 71 height 22
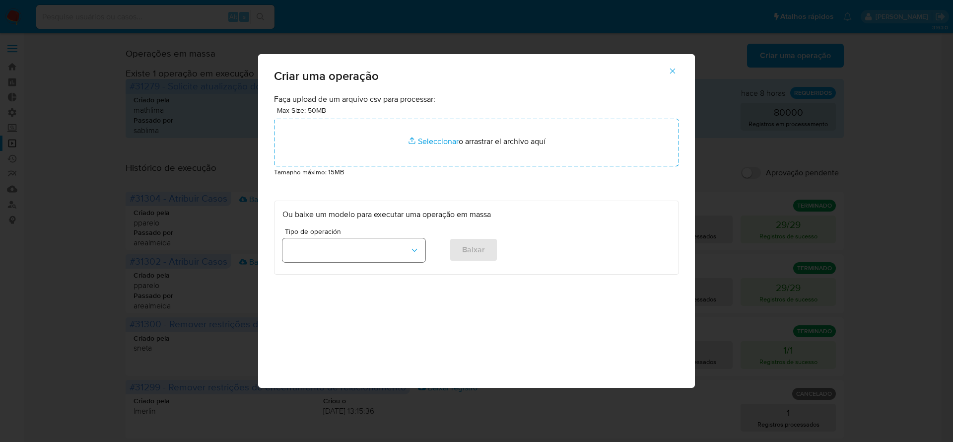
click at [415, 253] on icon "button" at bounding box center [414, 250] width 10 height 10
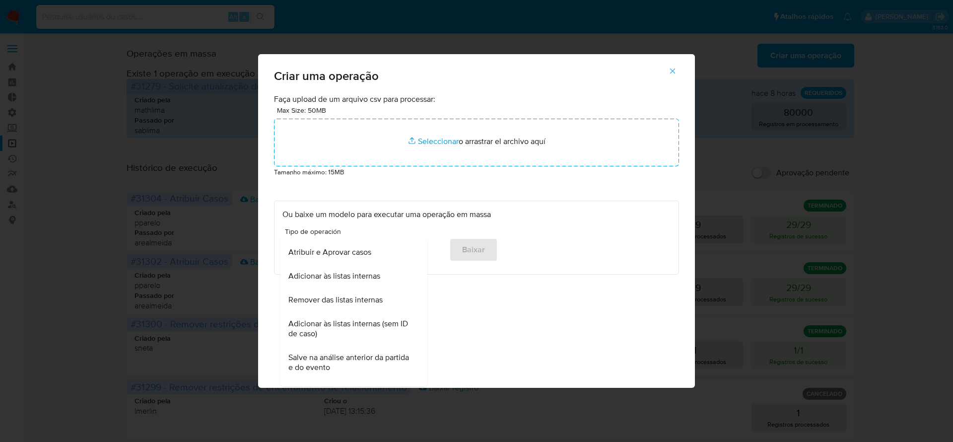
scroll to position [93, 0]
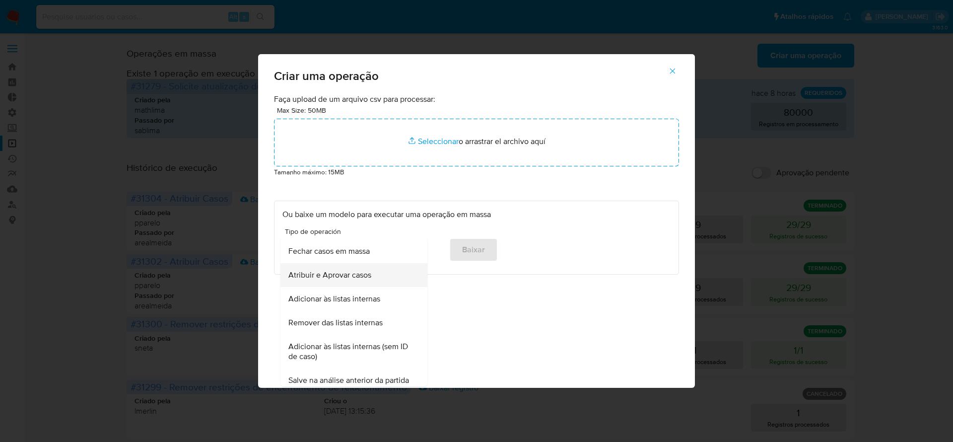
click at [361, 271] on span "Atribuir e Aprovar casos" at bounding box center [329, 275] width 83 height 10
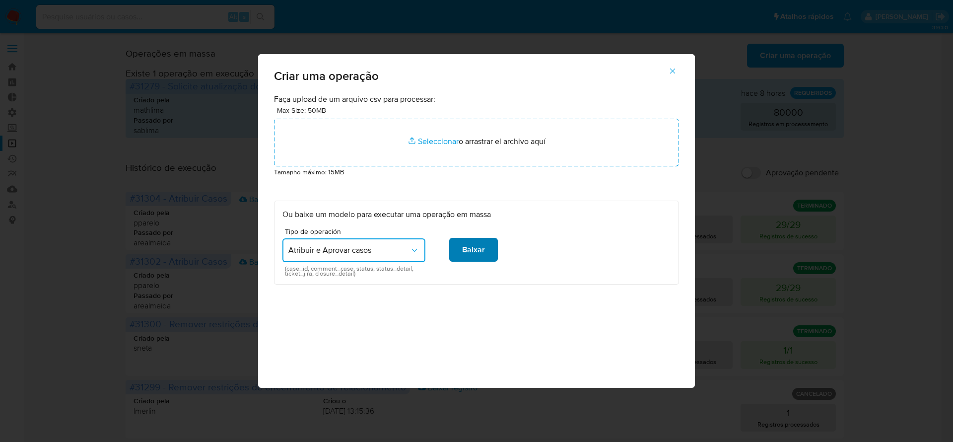
click at [471, 250] on span "Baixar" at bounding box center [473, 250] width 23 height 22
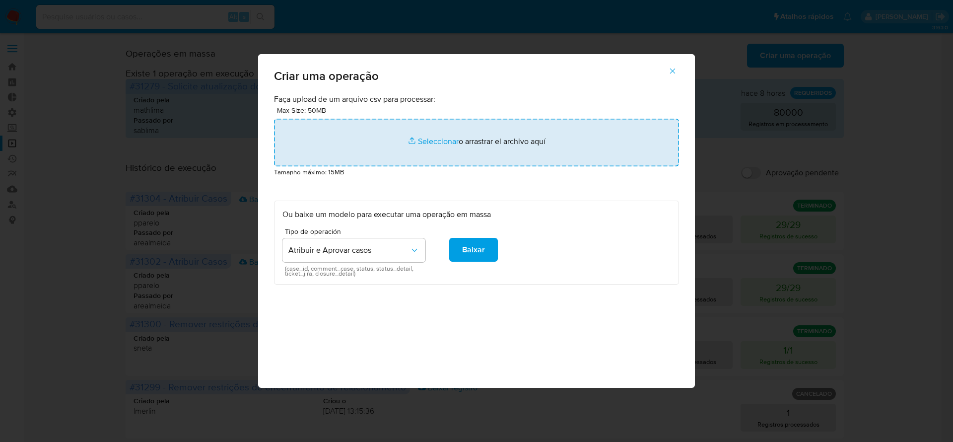
click at [499, 140] on input "file" at bounding box center [476, 143] width 405 height 48
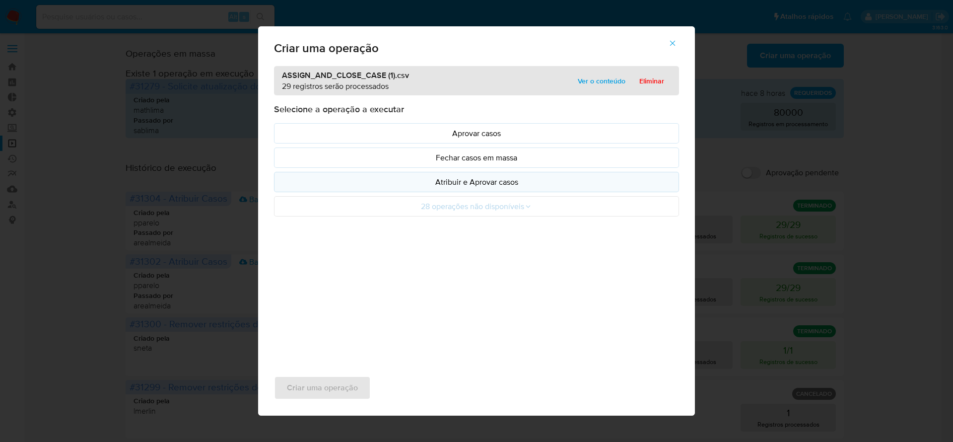
click at [485, 179] on p "Atribuir e Aprovar casos" at bounding box center [476, 181] width 388 height 11
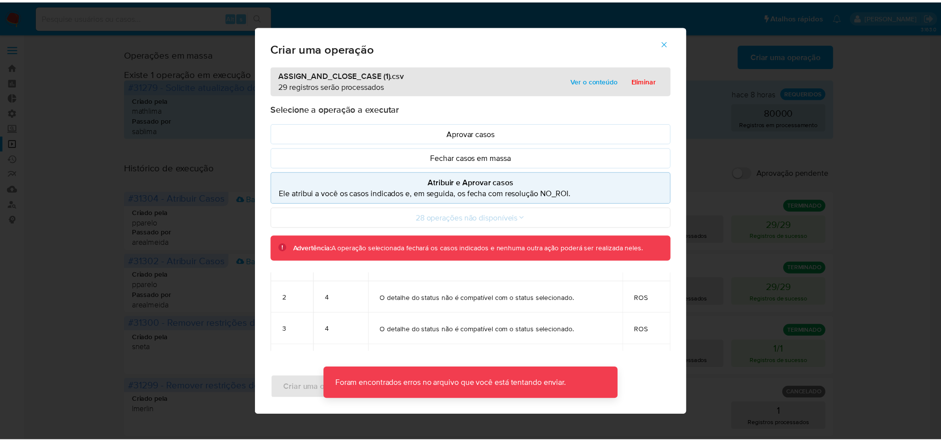
scroll to position [0, 0]
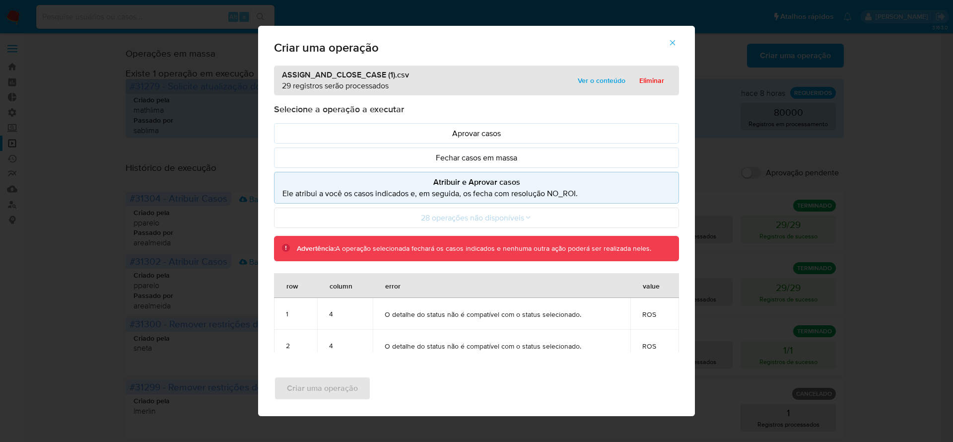
click at [671, 42] on icon "button" at bounding box center [672, 42] width 5 height 5
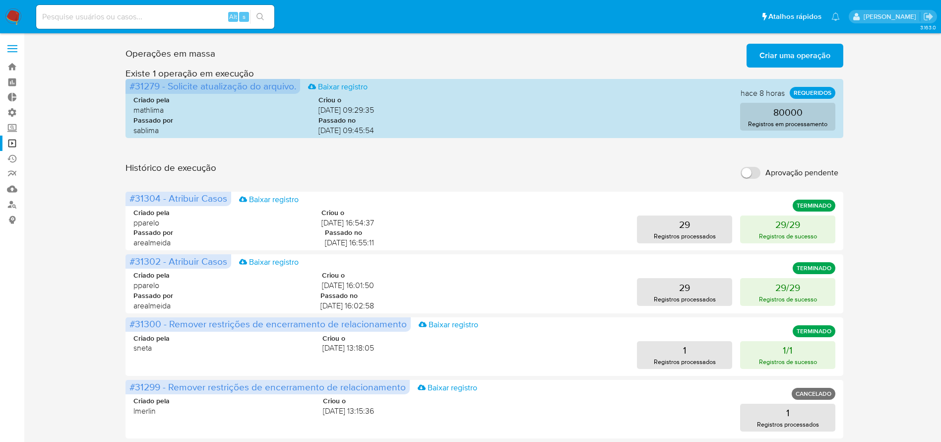
click at [787, 59] on span "Criar uma operação" at bounding box center [795, 56] width 71 height 22
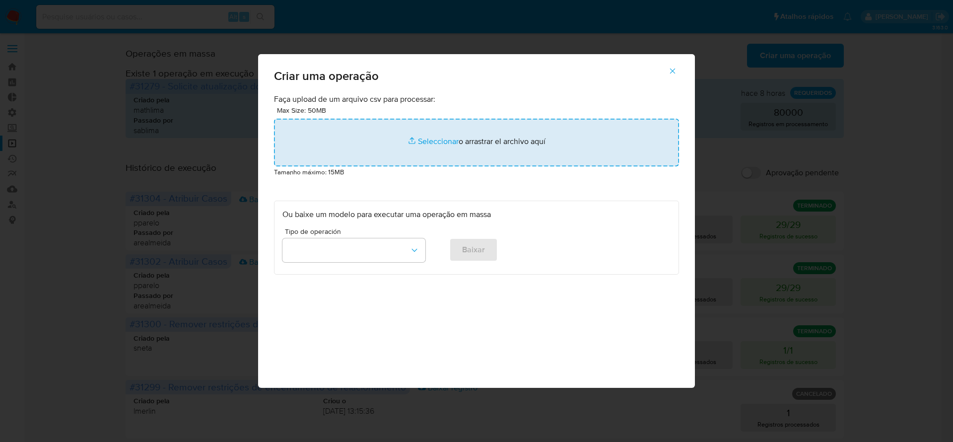
click at [455, 148] on input "file" at bounding box center [476, 143] width 405 height 48
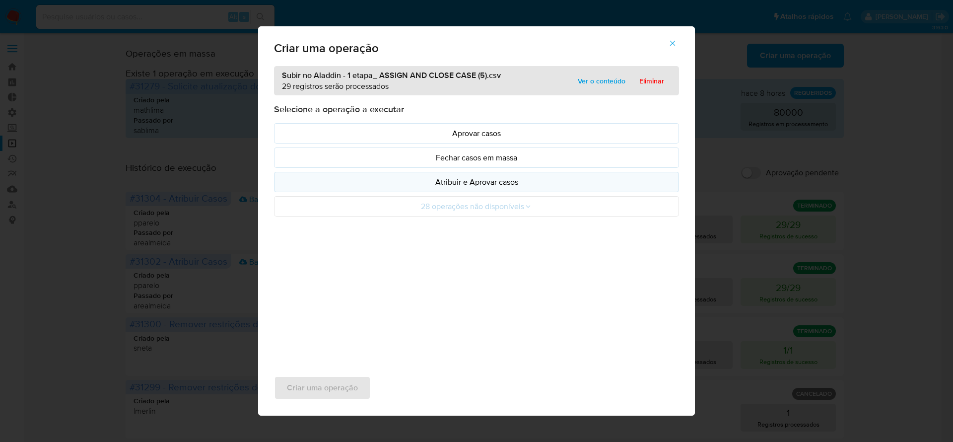
click at [456, 181] on p "Atribuir e Aprovar casos" at bounding box center [476, 181] width 388 height 11
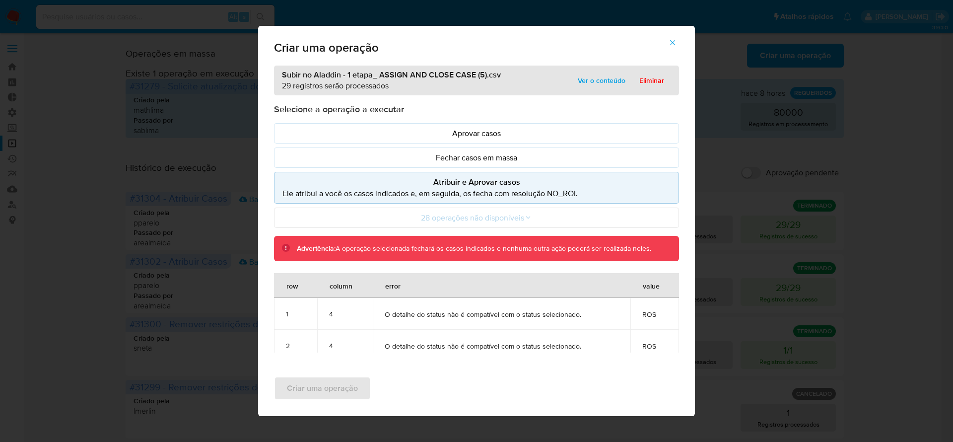
click at [674, 42] on icon "button" at bounding box center [672, 42] width 9 height 9
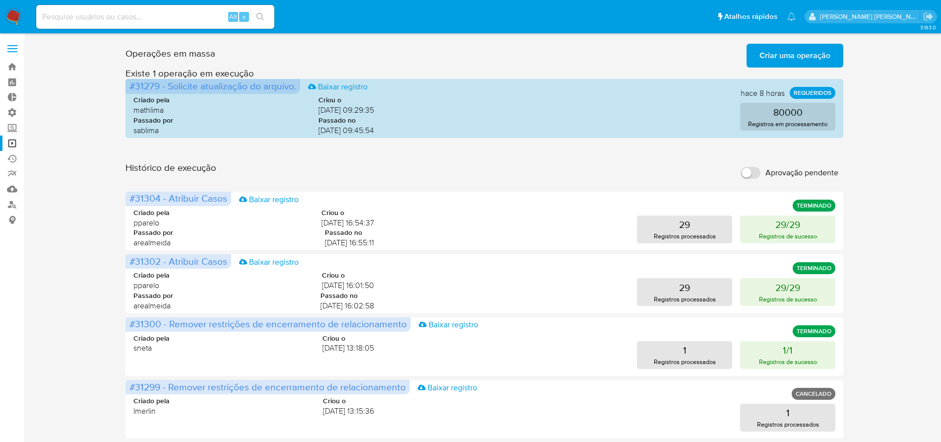
click at [781, 45] on span "Criar uma operação" at bounding box center [795, 56] width 71 height 22
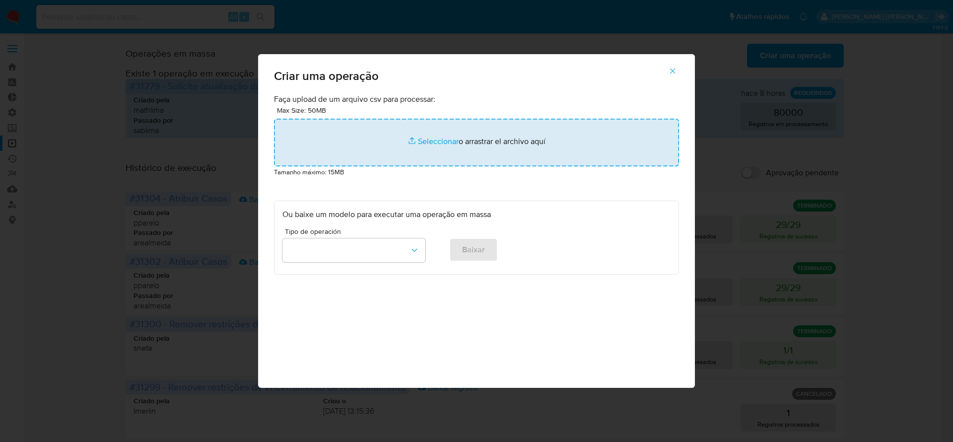
click at [499, 139] on input "file" at bounding box center [476, 143] width 405 height 48
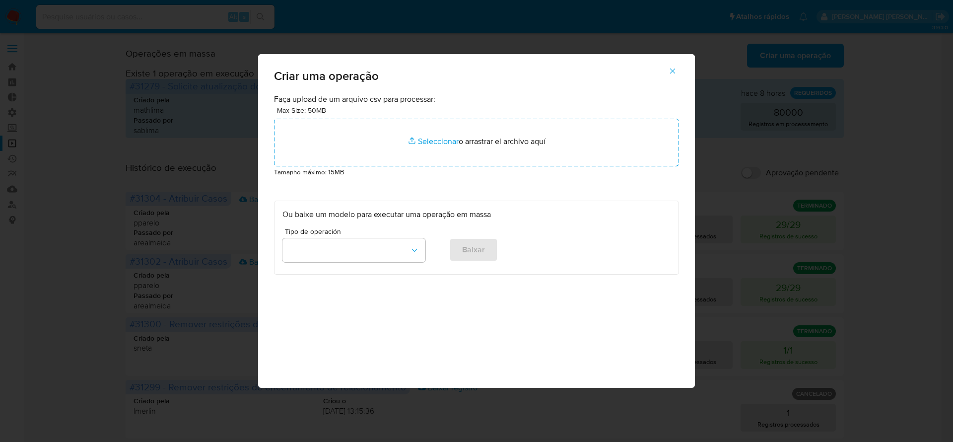
click at [675, 66] on icon "button" at bounding box center [672, 70] width 9 height 9
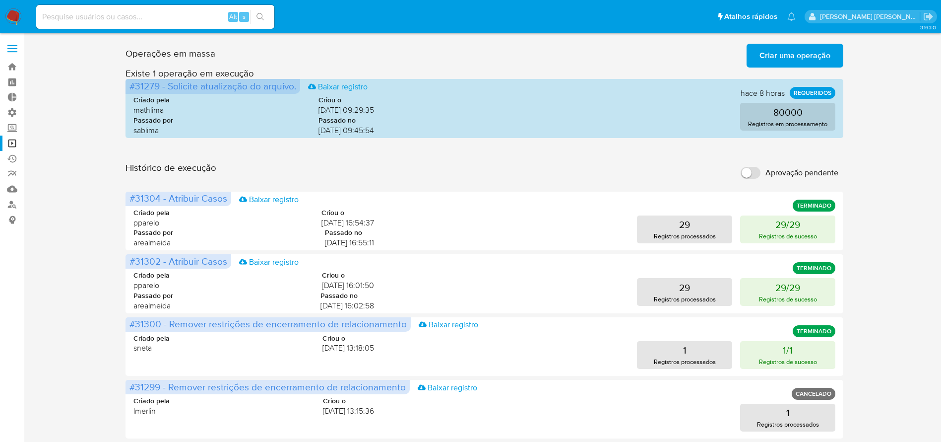
click at [809, 53] on span "Criar uma operação" at bounding box center [795, 56] width 71 height 22
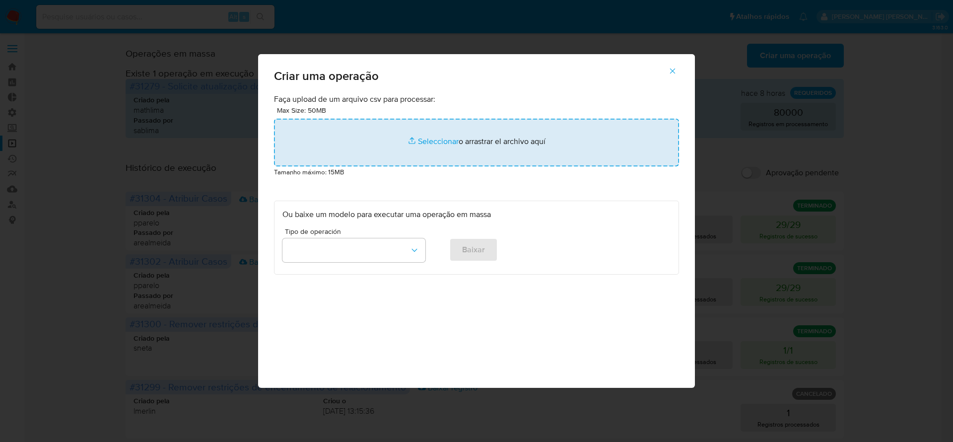
click at [516, 147] on input "file" at bounding box center [476, 143] width 405 height 48
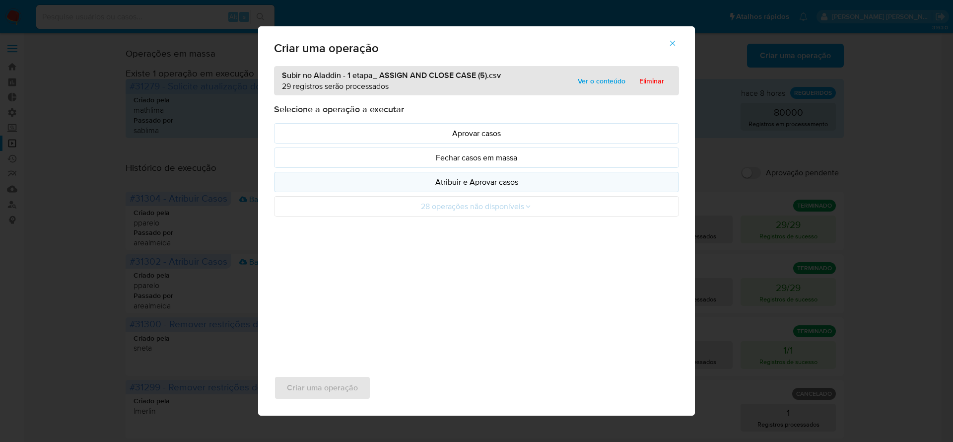
click at [478, 182] on p "Atribuir e Aprovar casos" at bounding box center [476, 181] width 388 height 11
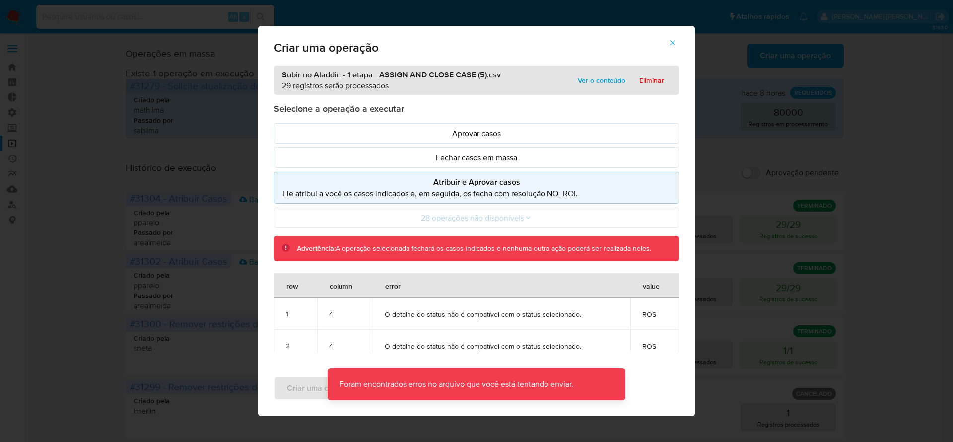
click at [670, 43] on icon "button" at bounding box center [672, 42] width 9 height 9
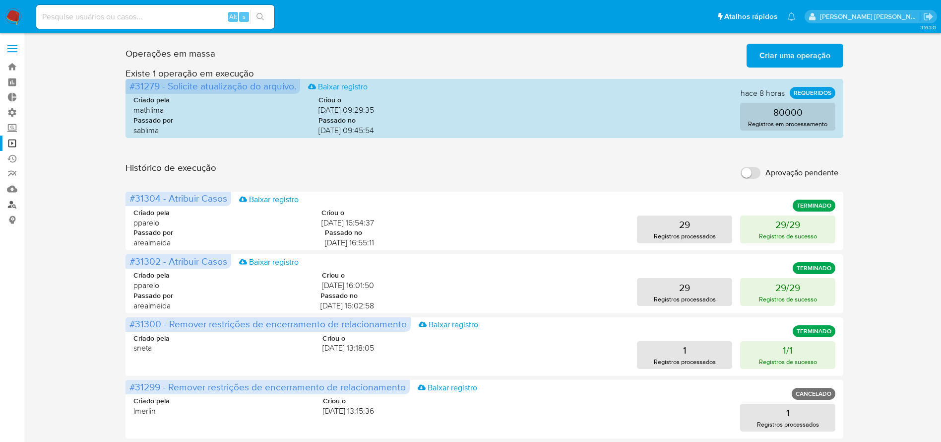
click at [13, 204] on link "Localizador de pessoas" at bounding box center [59, 203] width 118 height 15
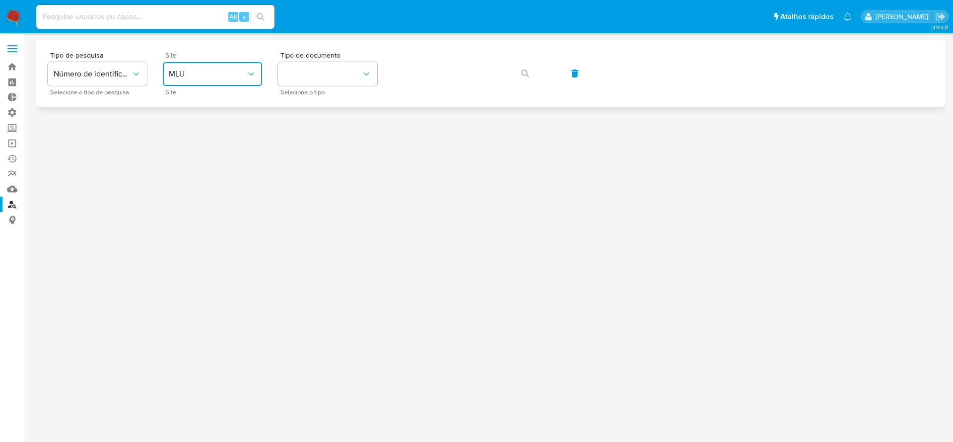
click at [224, 73] on span "MLU" at bounding box center [207, 74] width 77 height 10
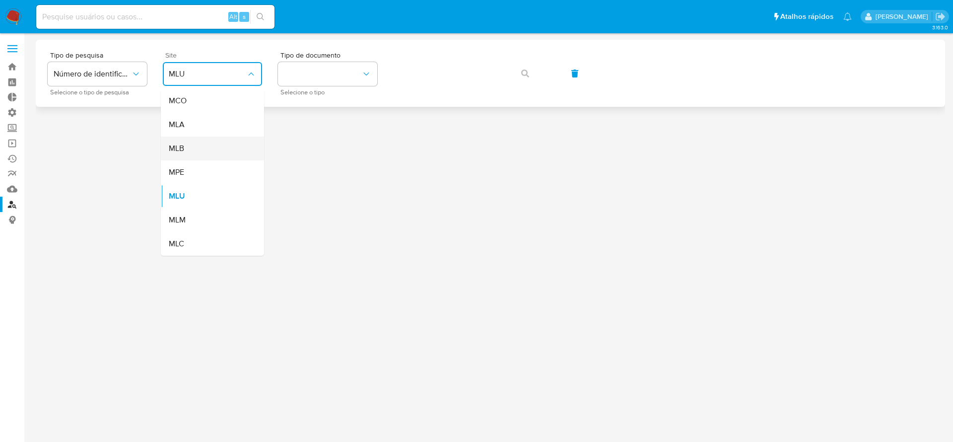
click at [193, 147] on div "MLB" at bounding box center [209, 148] width 81 height 24
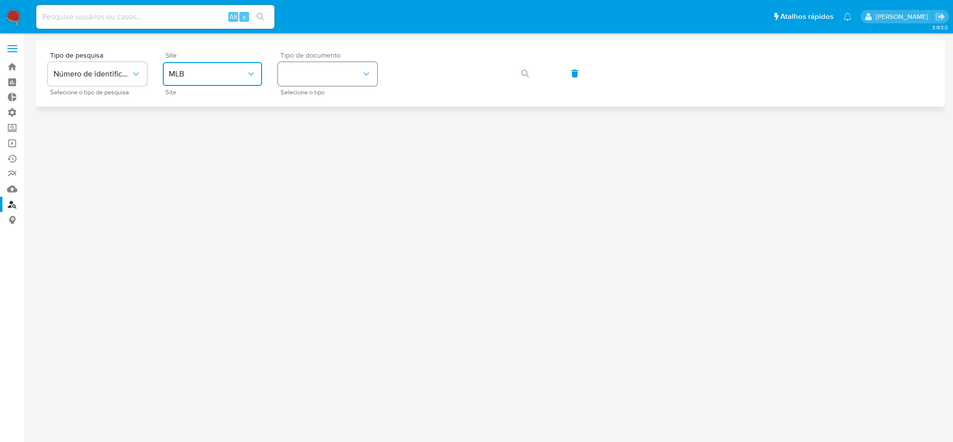
click at [340, 67] on button "identificationType" at bounding box center [327, 74] width 99 height 24
click at [325, 104] on div "CNPJ CNPJ" at bounding box center [324, 106] width 81 height 34
click at [524, 74] on icon "button" at bounding box center [525, 73] width 8 height 8
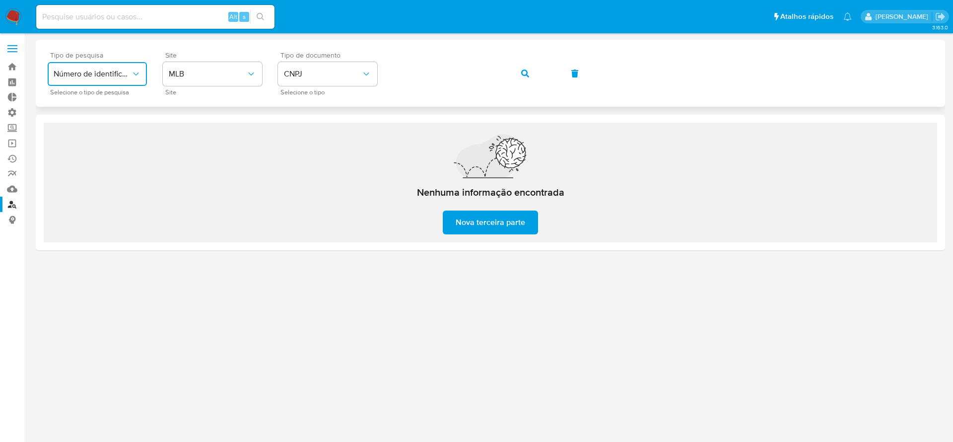
click at [130, 71] on span "Número de identificação" at bounding box center [92, 74] width 77 height 10
click at [90, 111] on span "Número de identificação" at bounding box center [94, 106] width 81 height 20
click at [243, 65] on button "site_id" at bounding box center [212, 74] width 99 height 24
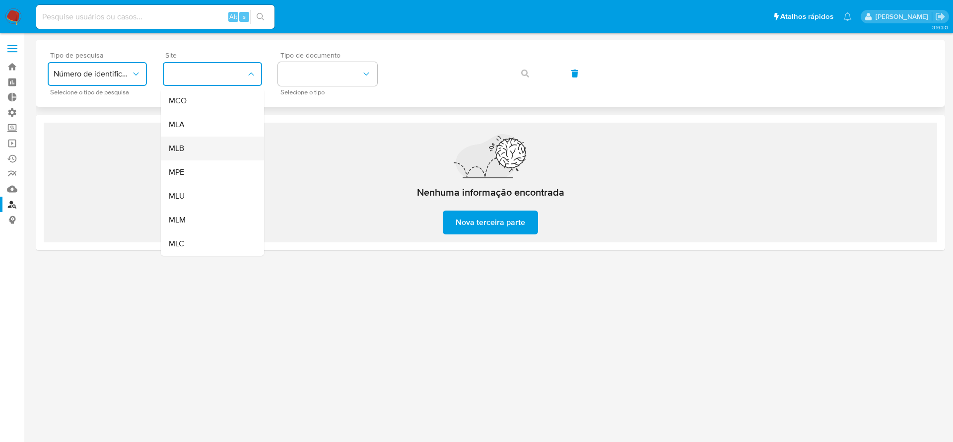
click at [212, 141] on div "MLB" at bounding box center [209, 148] width 81 height 24
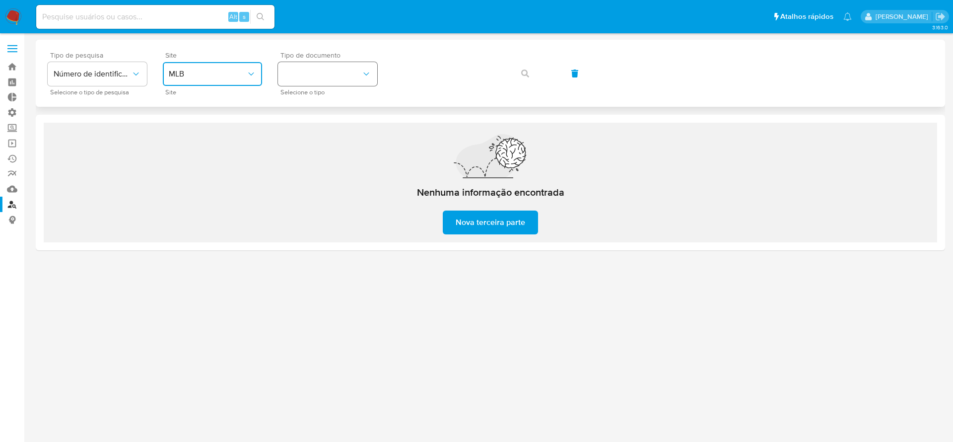
click at [326, 73] on button "identificationType" at bounding box center [327, 74] width 99 height 24
click at [316, 130] on div "CPF CPF" at bounding box center [324, 140] width 81 height 34
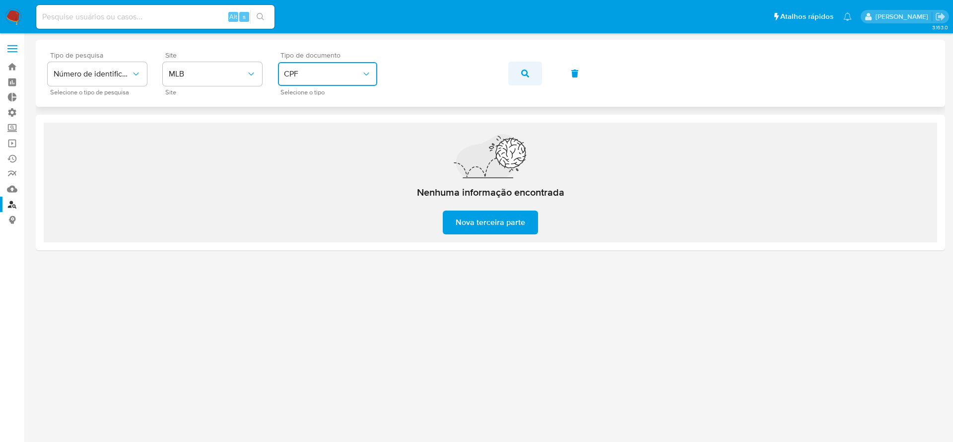
click at [521, 72] on icon "button" at bounding box center [525, 73] width 8 height 8
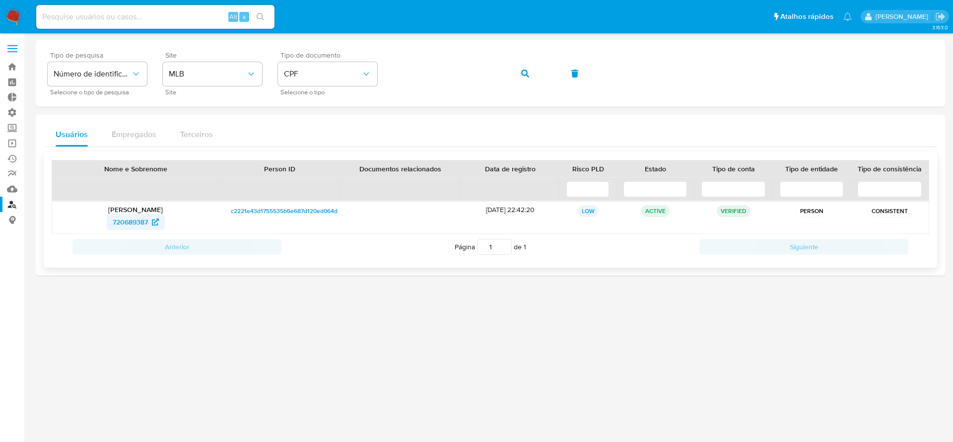
click at [126, 219] on span "720689387" at bounding box center [130, 222] width 35 height 16
click at [8, 21] on img at bounding box center [13, 16] width 17 height 17
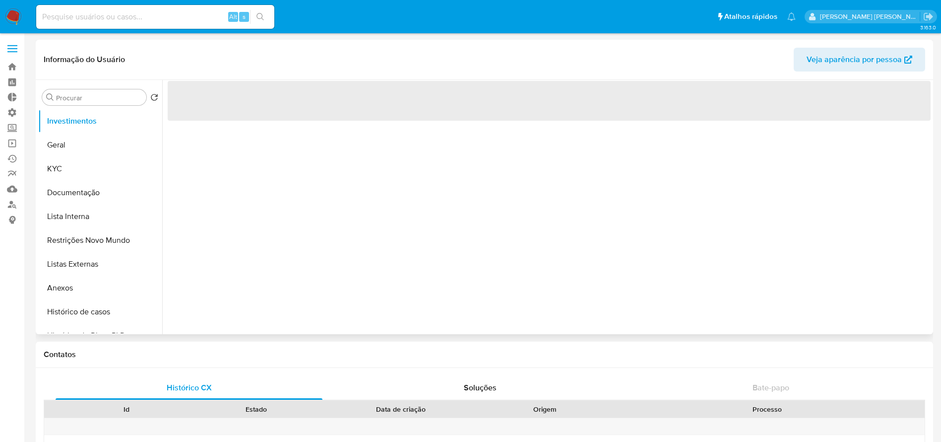
select select "10"
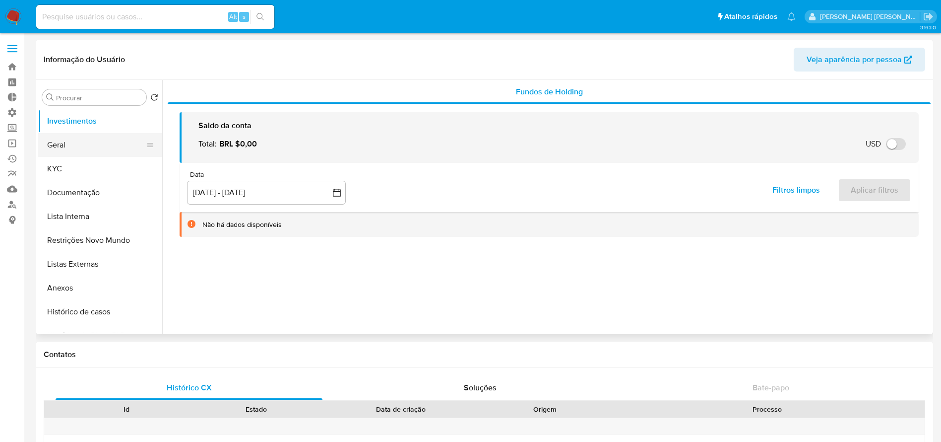
click at [70, 140] on button "Geral" at bounding box center [96, 145] width 116 height 24
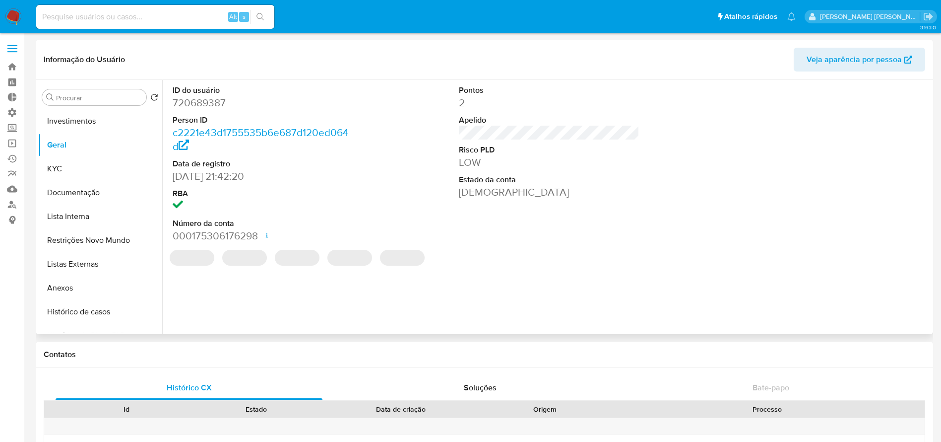
click at [208, 97] on dd "720689387" at bounding box center [263, 103] width 181 height 14
click at [208, 96] on dd "720689387" at bounding box center [263, 103] width 181 height 14
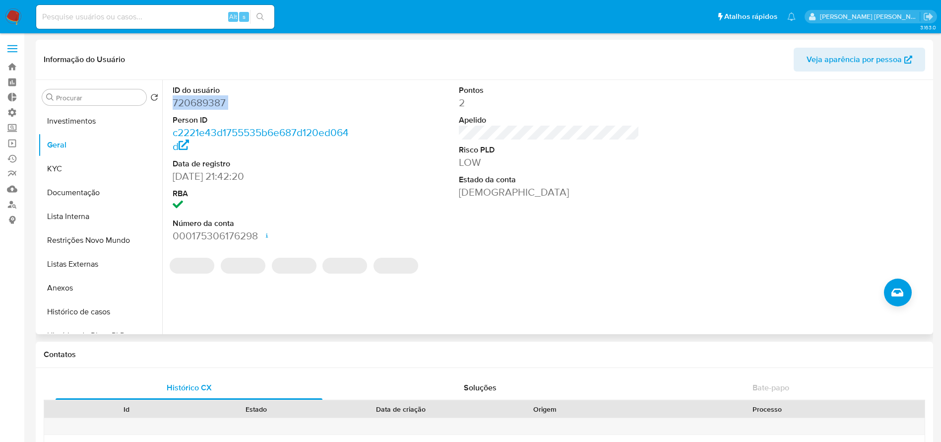
click at [208, 96] on dd "720689387" at bounding box center [263, 103] width 181 height 14
copy dd "720689387"
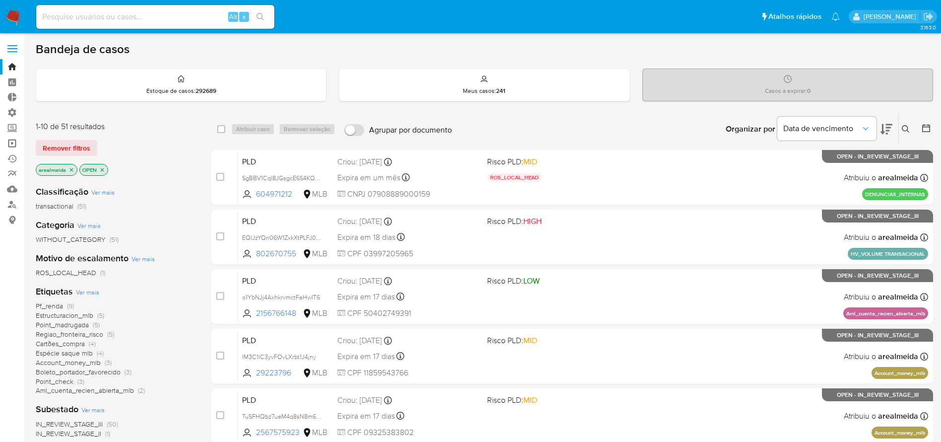
click at [11, 138] on link "Operações em massa" at bounding box center [59, 142] width 118 height 15
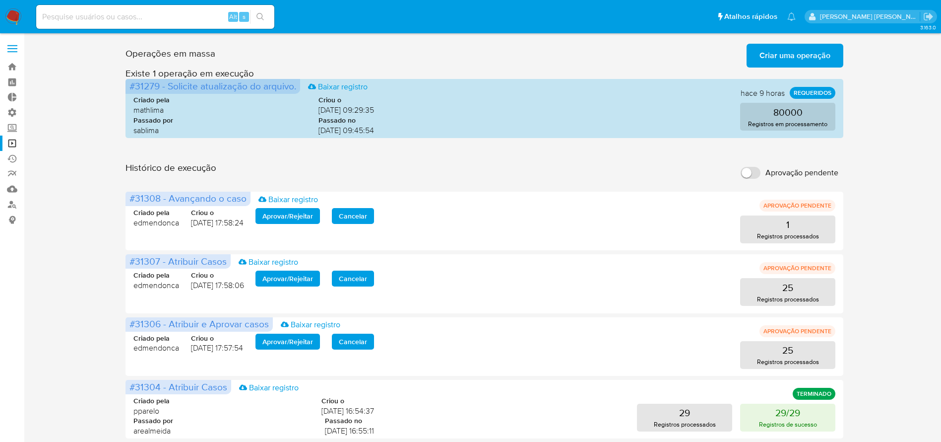
click at [778, 58] on span "Criar uma operação" at bounding box center [795, 56] width 71 height 22
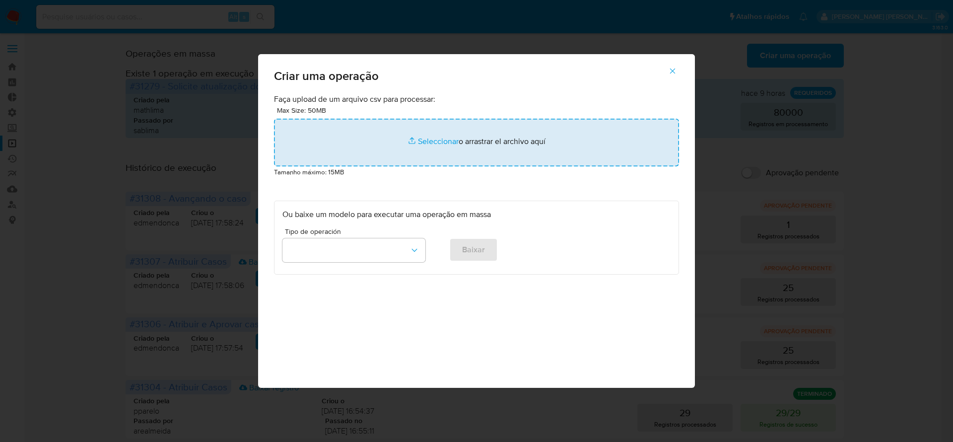
click at [483, 145] on input "file" at bounding box center [476, 143] width 405 height 48
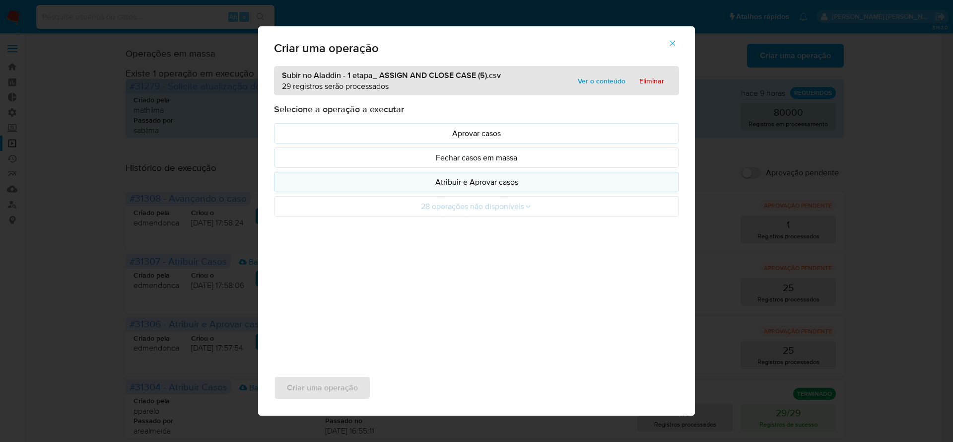
click at [459, 178] on p "Atribuir e Aprovar casos" at bounding box center [476, 181] width 388 height 11
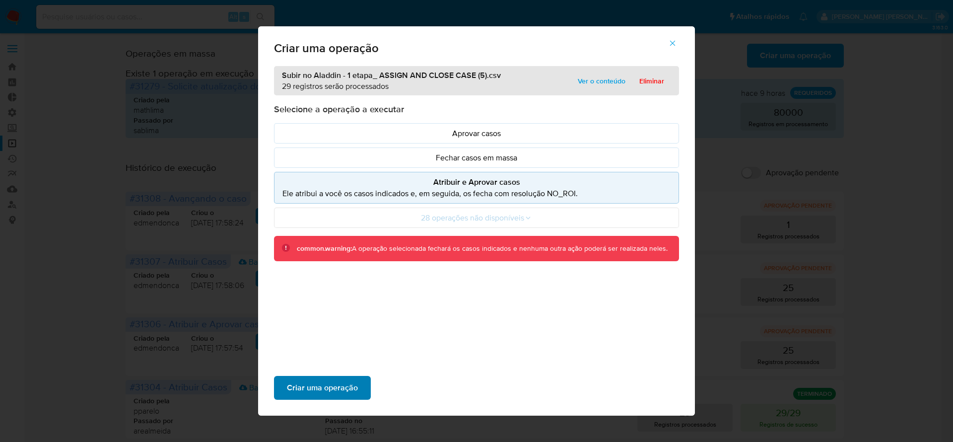
click at [339, 385] on span "Criar uma operação" at bounding box center [322, 388] width 71 height 22
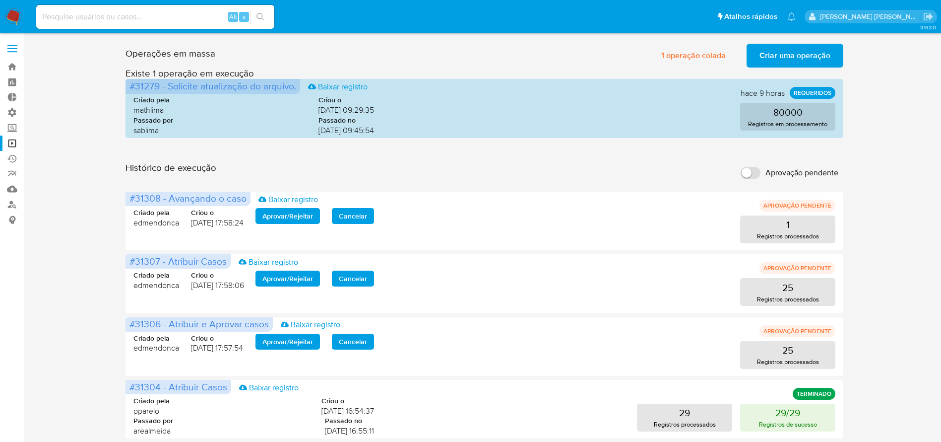
click at [783, 56] on span "Criar uma operação" at bounding box center [795, 56] width 71 height 22
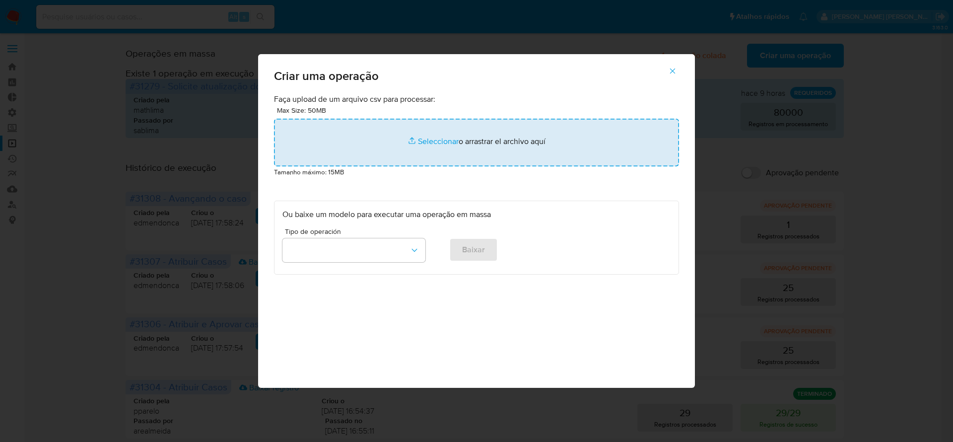
click at [495, 147] on input "file" at bounding box center [476, 143] width 405 height 48
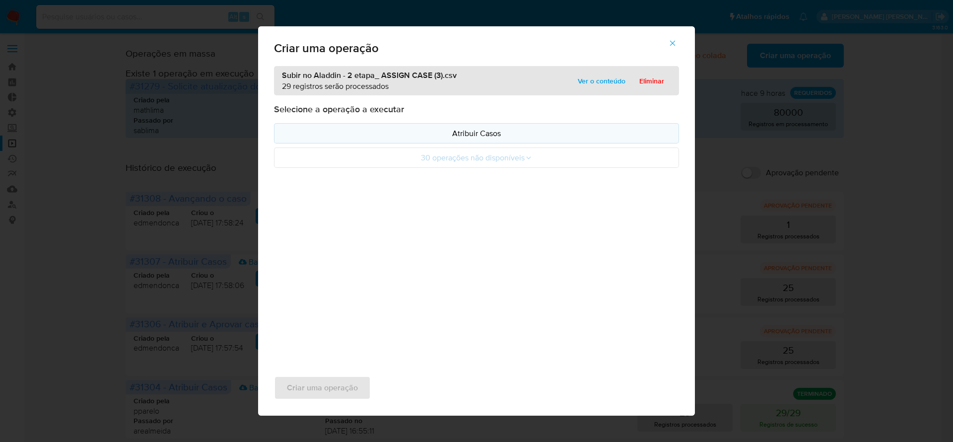
click at [474, 133] on p "Atribuir Casos" at bounding box center [476, 133] width 388 height 11
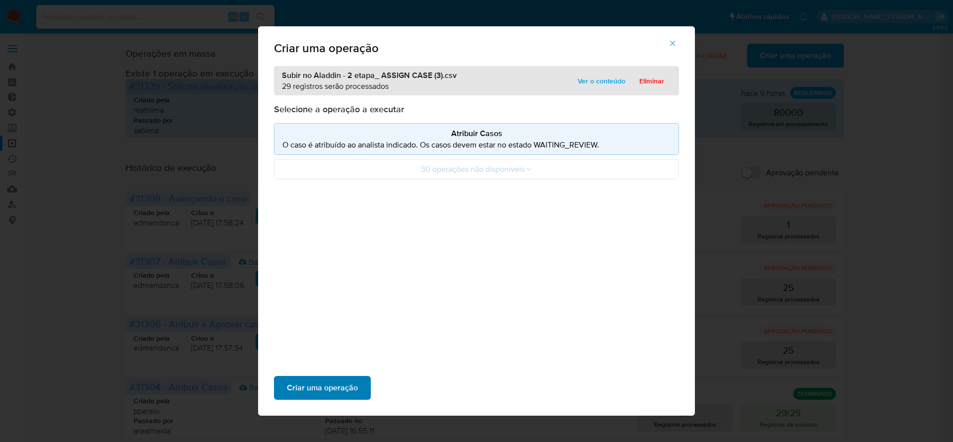
click at [331, 387] on span "Criar uma operação" at bounding box center [322, 388] width 71 height 22
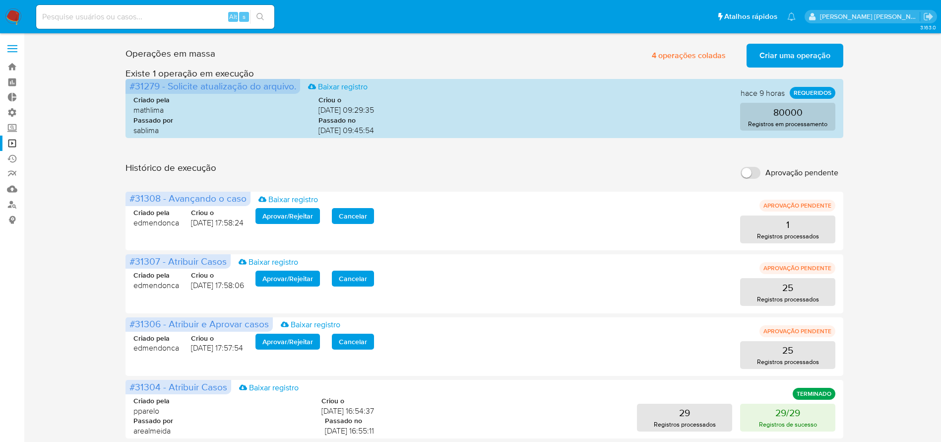
click at [136, 27] on div "Alt s" at bounding box center [155, 17] width 238 height 24
click at [135, 19] on input at bounding box center [155, 16] width 238 height 13
paste input "W3o4v0poi1iZGYwyWP05dNbV"
type input "W3o4v0poi1iZGYwyWP05dNbV"
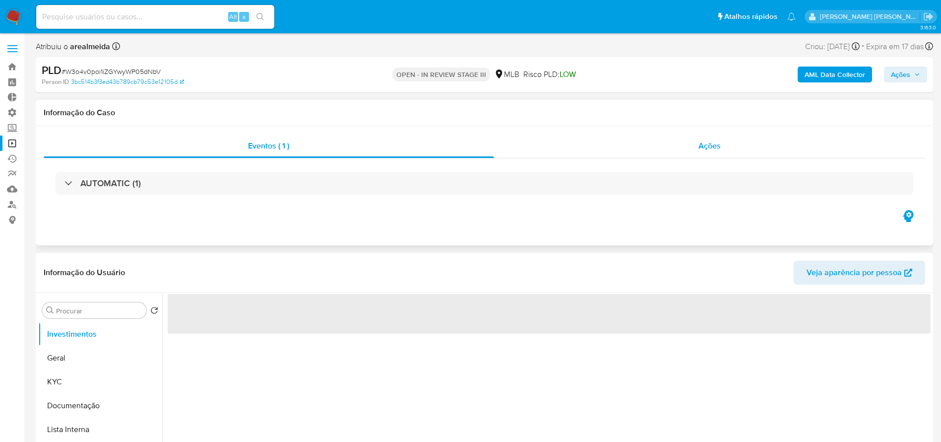
click at [705, 148] on span "Ações" at bounding box center [710, 145] width 22 height 11
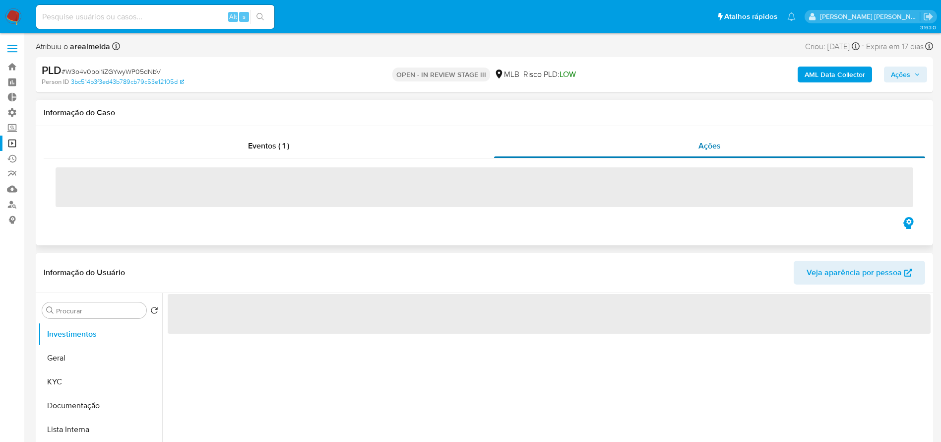
select select "10"
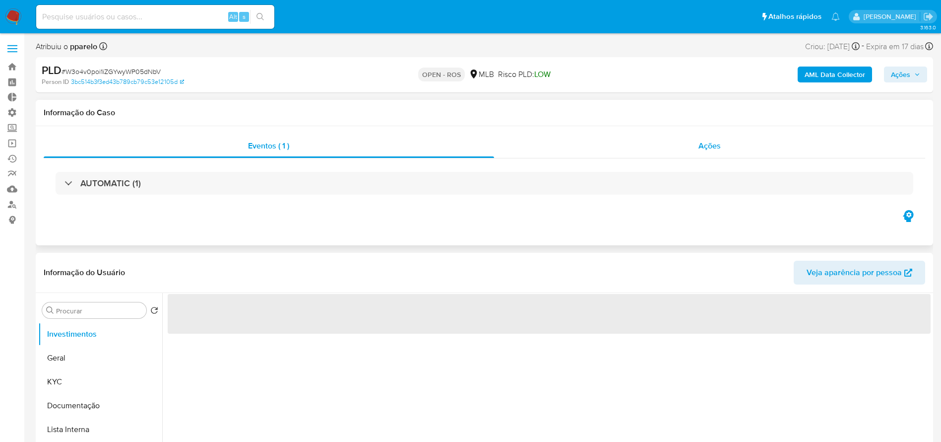
click at [694, 152] on div "Ações" at bounding box center [710, 146] width 432 height 24
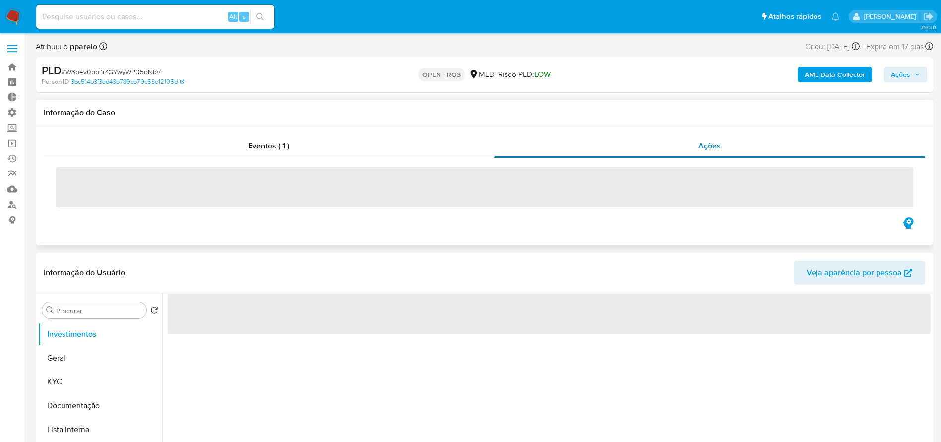
select select "10"
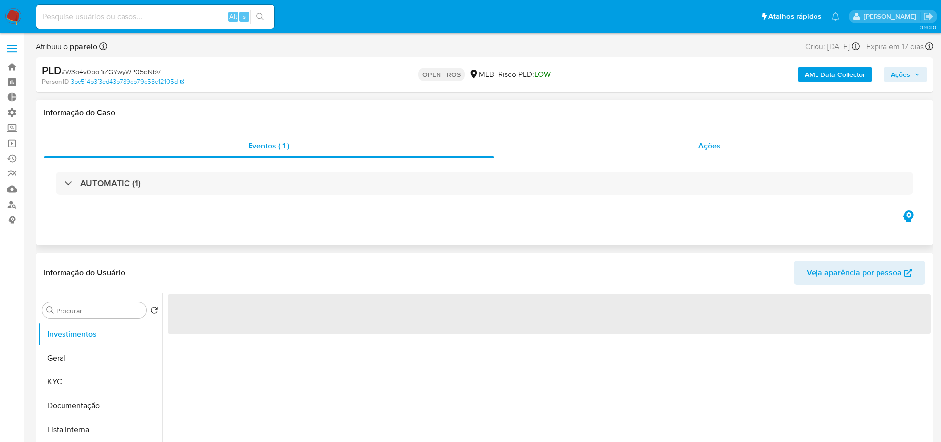
select select "10"
click at [706, 144] on span "Ações" at bounding box center [710, 145] width 22 height 11
select select "10"
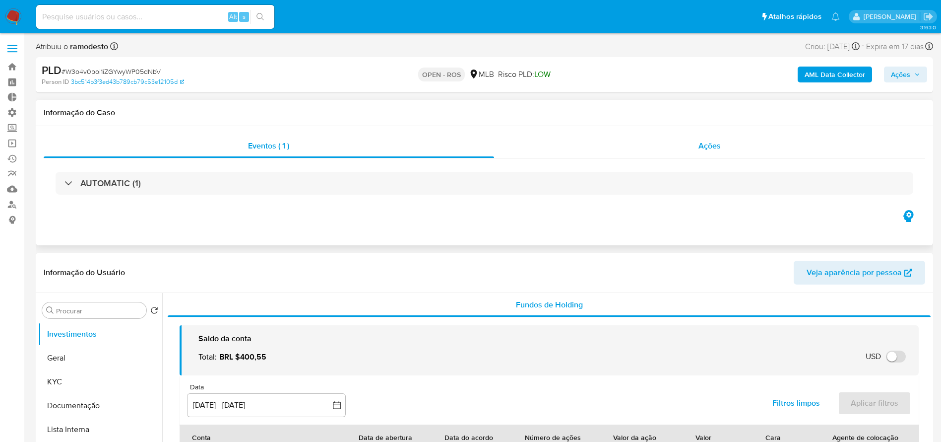
click at [712, 148] on span "Ações" at bounding box center [710, 145] width 22 height 11
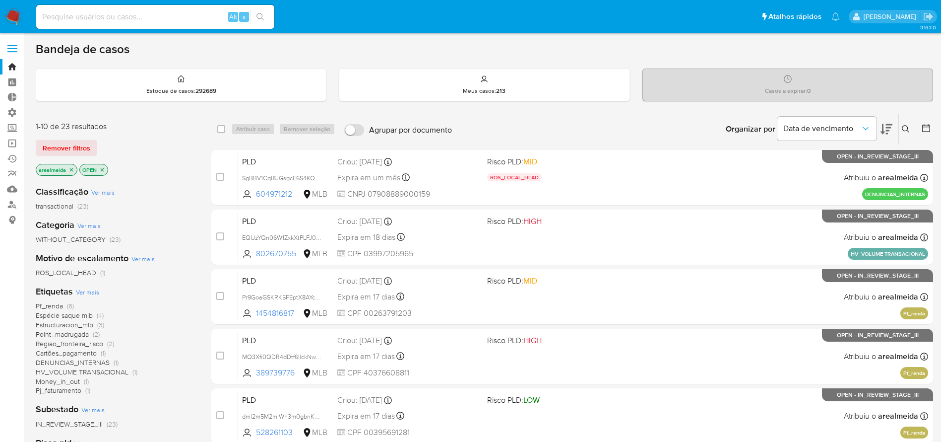
click at [72, 168] on icon "close-filter" at bounding box center [71, 170] width 6 height 6
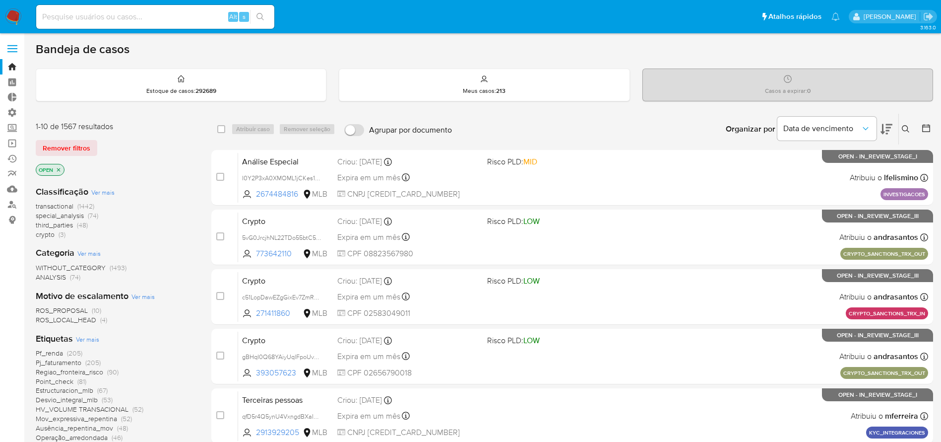
click at [59, 170] on icon "close-filter" at bounding box center [59, 170] width 6 height 6
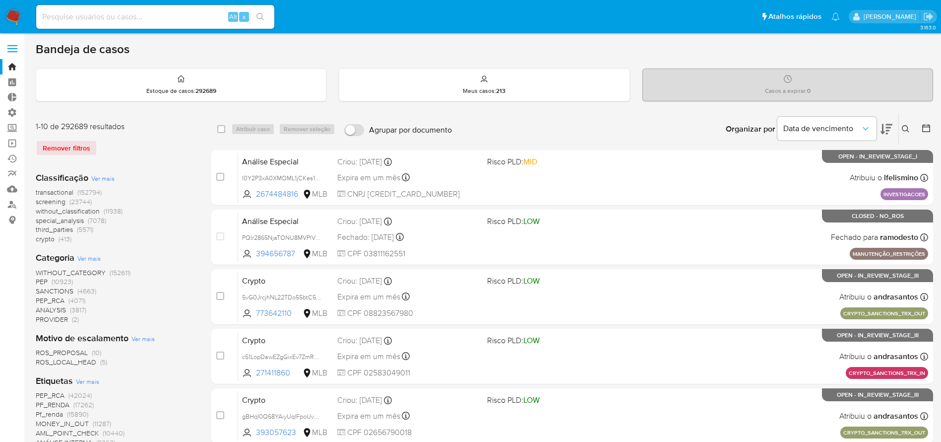
click at [904, 129] on icon at bounding box center [906, 129] width 8 height 8
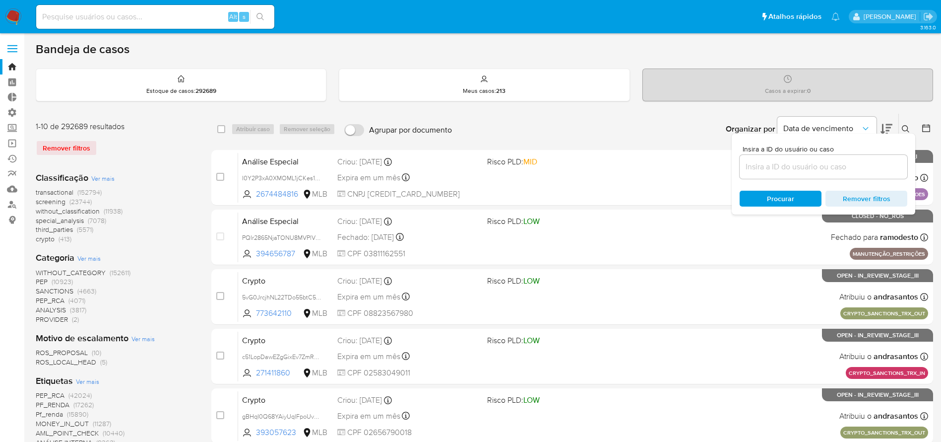
click at [797, 165] on input at bounding box center [824, 166] width 168 height 13
type input "7DGQPplyrP2u3lqqJmNNsOgF"
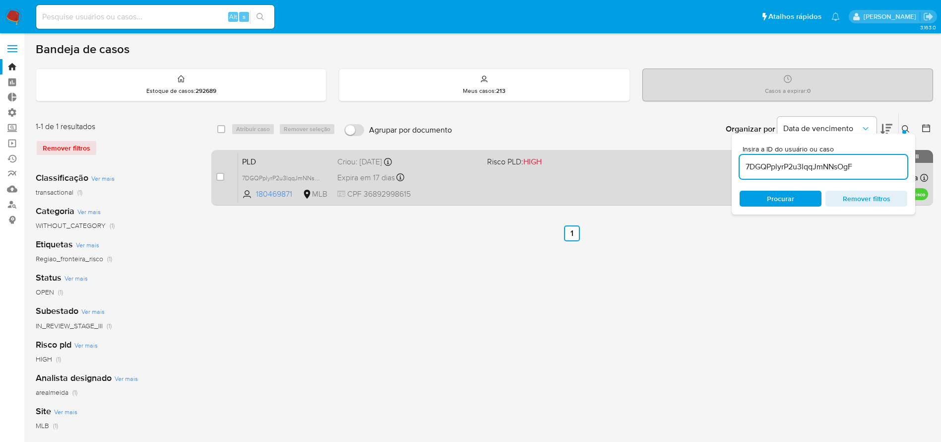
click at [501, 178] on span at bounding box center [558, 177] width 142 height 2
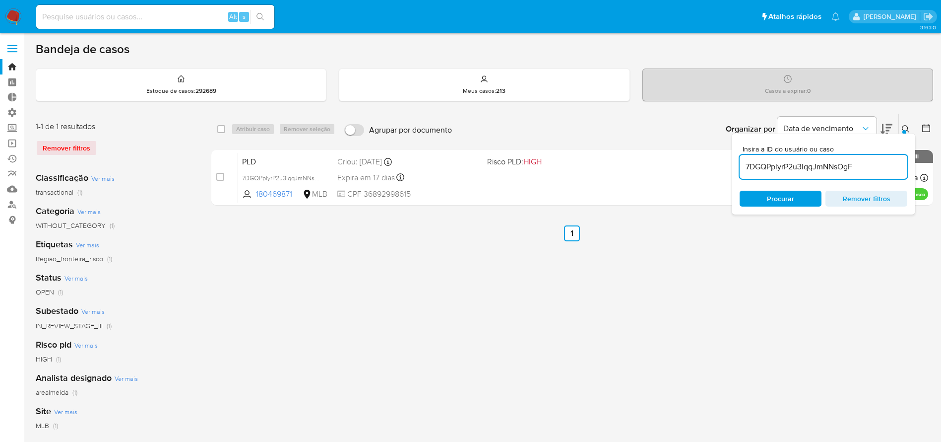
click at [763, 170] on input "7DGQPplyrP2u3lqqJmNNsOgF" at bounding box center [824, 166] width 168 height 13
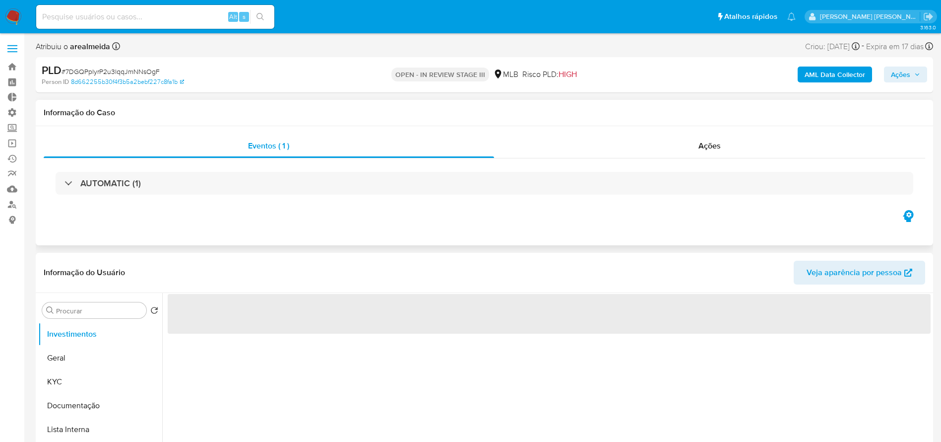
select select "10"
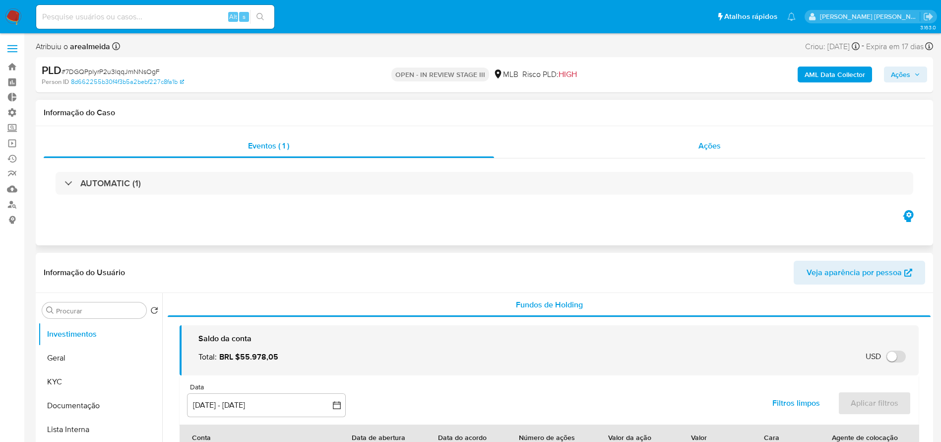
click at [708, 141] on span "Ações" at bounding box center [710, 145] width 22 height 11
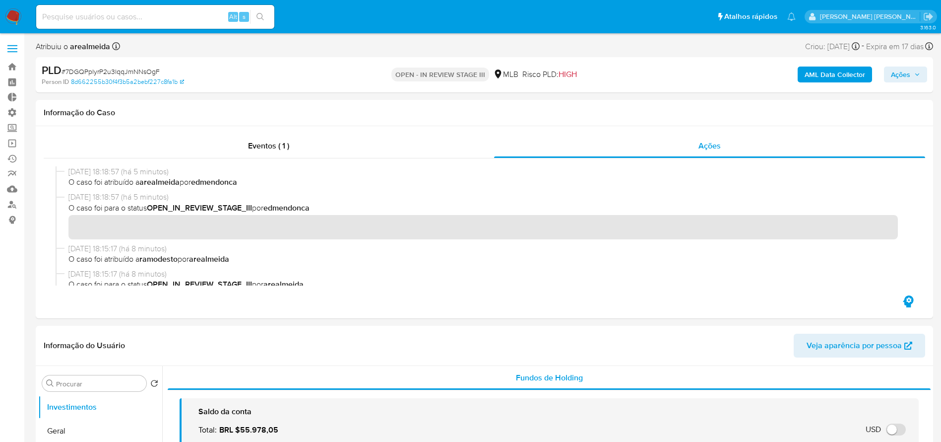
click at [917, 78] on span "Ações" at bounding box center [905, 74] width 29 height 14
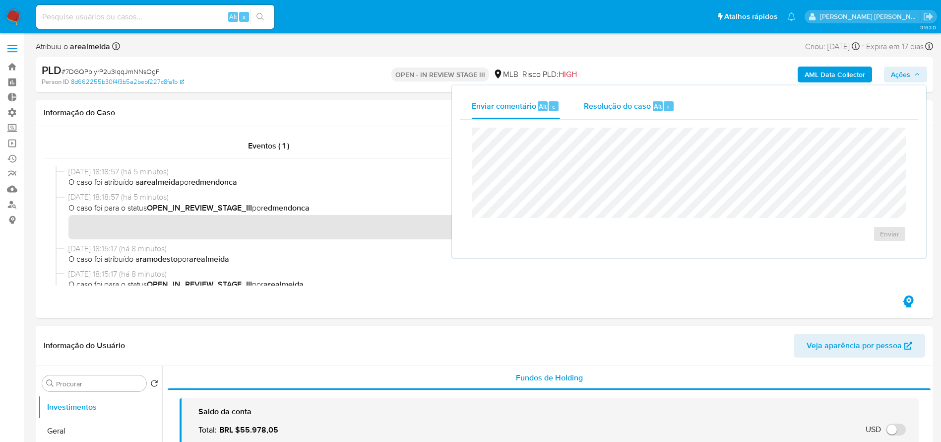
click at [608, 102] on span "Resolução do caso" at bounding box center [617, 105] width 67 height 11
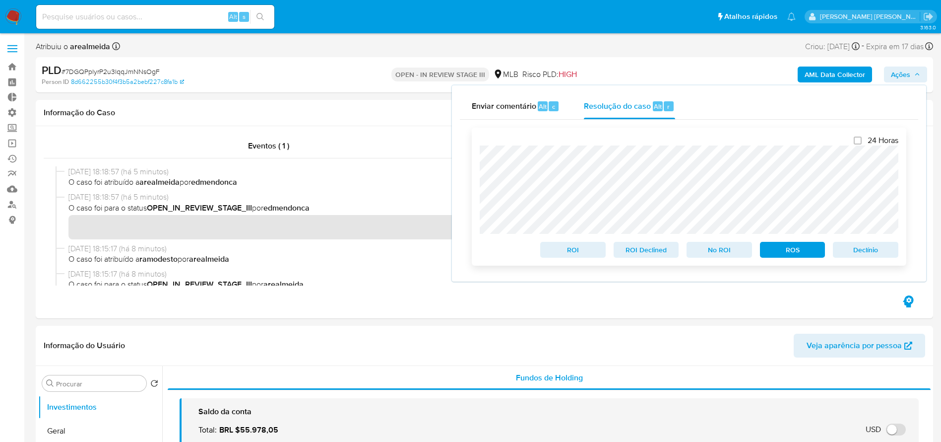
click at [788, 253] on span "ROS" at bounding box center [793, 250] width 52 height 14
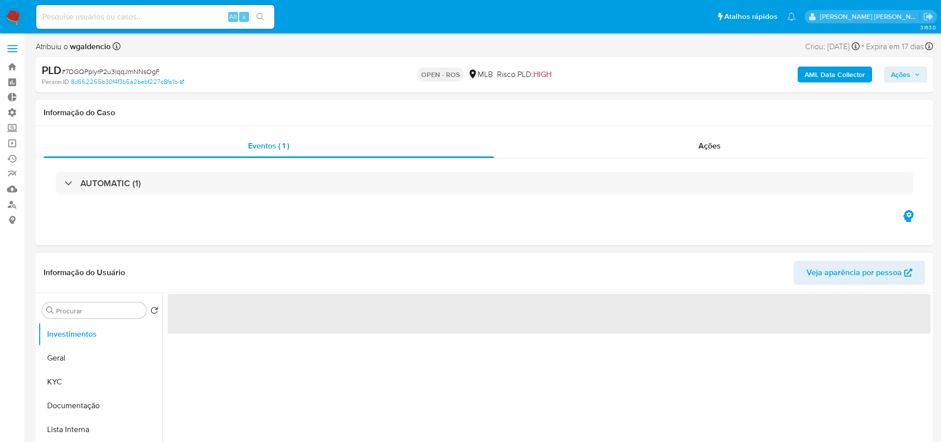
select select "10"
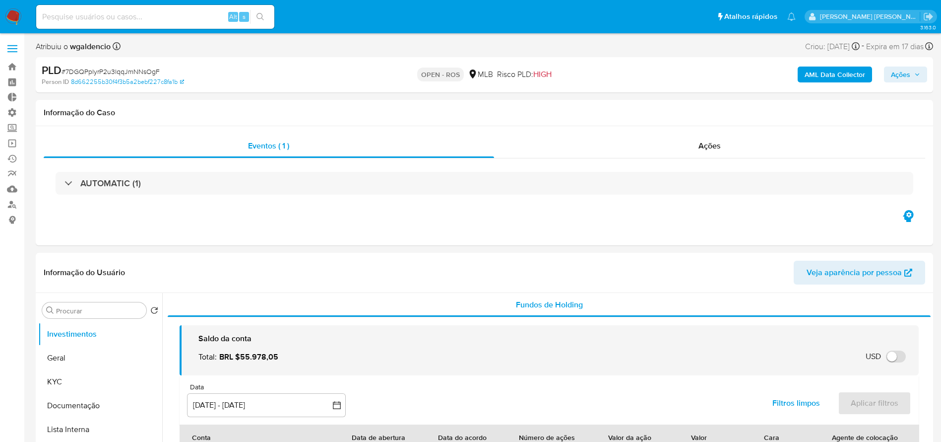
click at [920, 71] on button "Ações" at bounding box center [905, 74] width 43 height 16
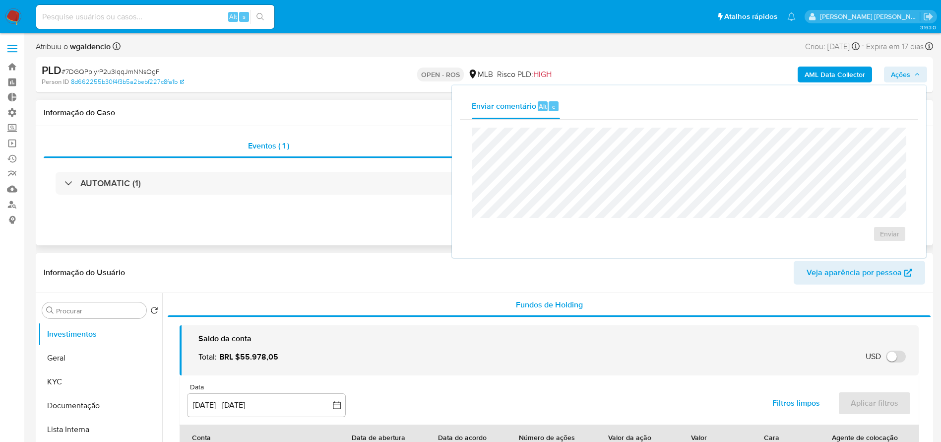
click at [292, 211] on div "Eventos ( 1 ) Ações AUTOMATIC (1)" at bounding box center [485, 185] width 898 height 119
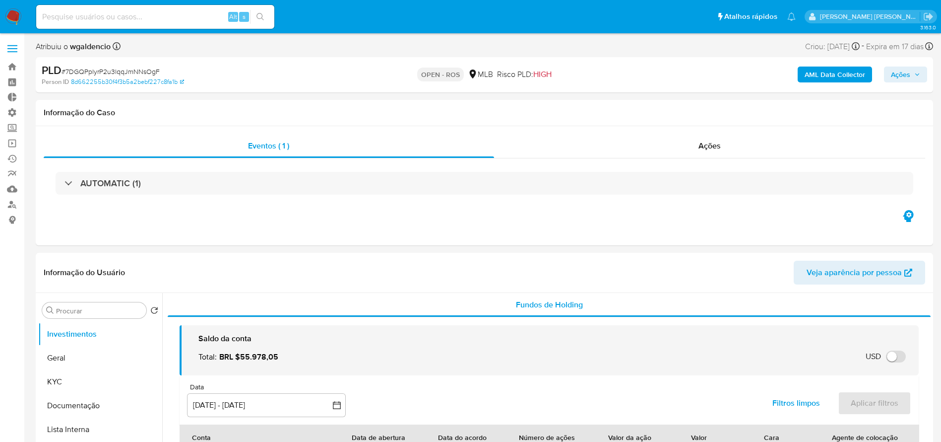
click at [118, 68] on span "# 7DGQPplyrP2u3lqqJmNNsOgF" at bounding box center [111, 71] width 98 height 10
copy span "7DGQPplyrP2u3lqqJmNNsOgF"
click at [11, 64] on link "Bandeja" at bounding box center [59, 66] width 118 height 15
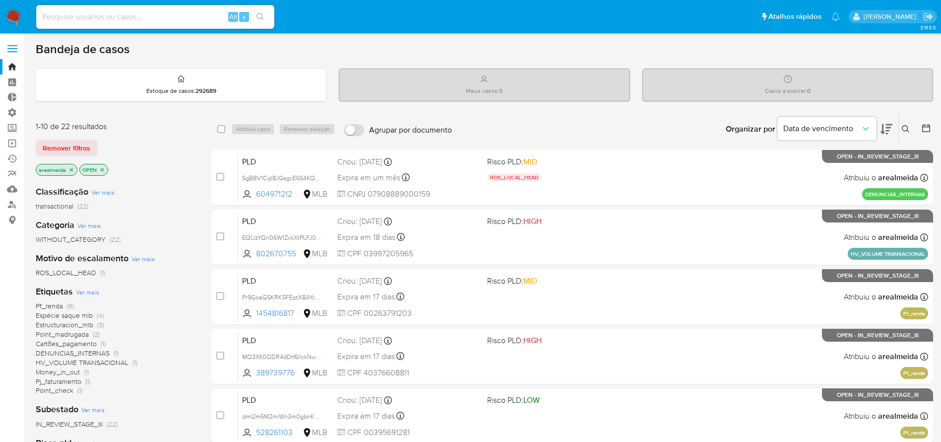
click at [901, 128] on button at bounding box center [907, 129] width 16 height 12
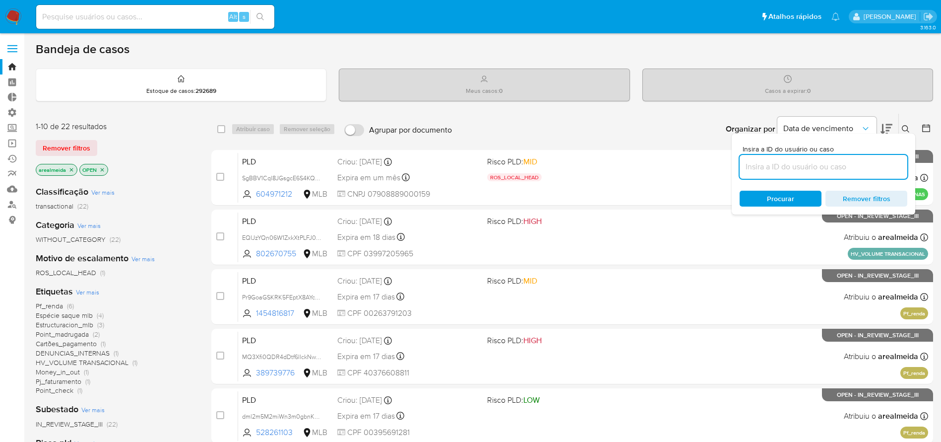
click at [810, 161] on input at bounding box center [824, 166] width 168 height 13
type input "7DGQPplyrP2u3lqqJmNNsOgF"
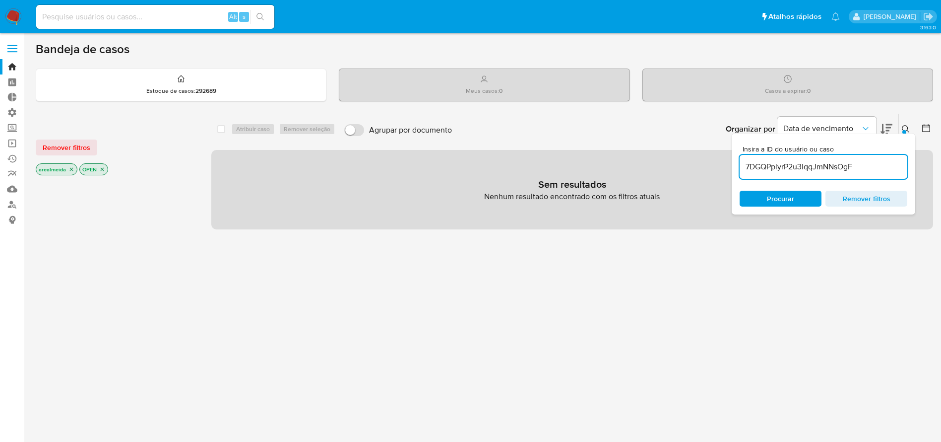
click at [72, 170] on icon "close-filter" at bounding box center [71, 169] width 3 height 3
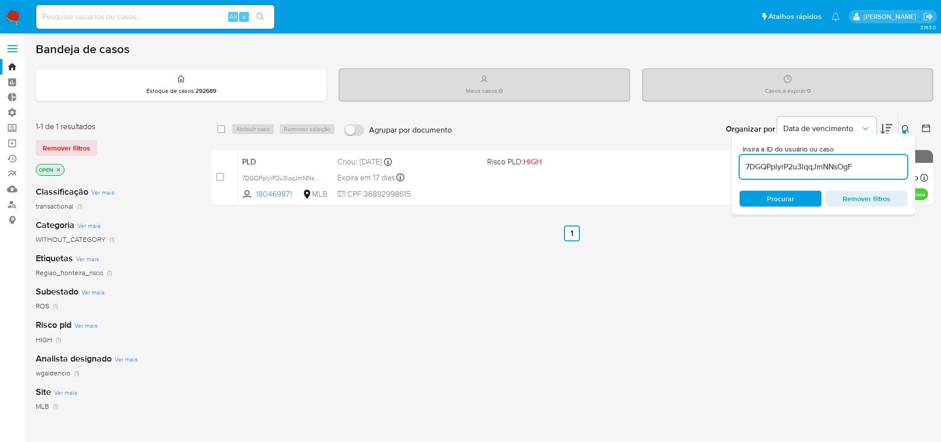
click at [60, 167] on icon "close-filter" at bounding box center [59, 170] width 6 height 6
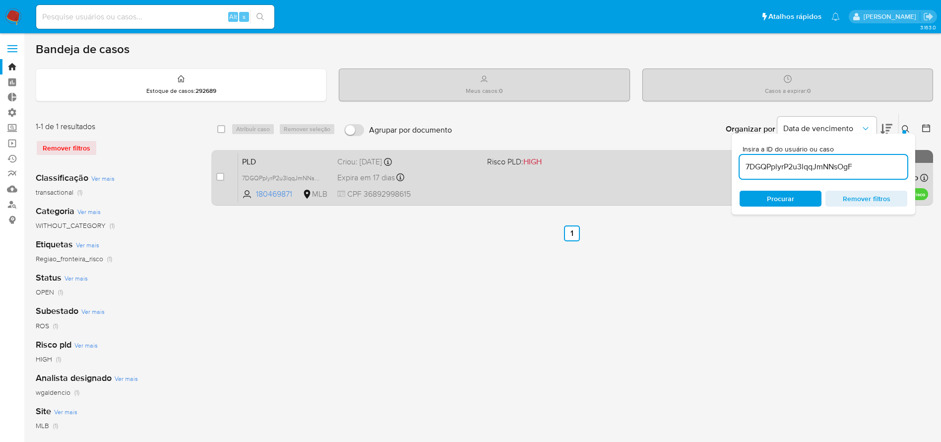
click at [500, 191] on div "PLD 7DGQPplyrP2u3lqqJmNNsOgF 180469871 MLB Risco PLD: HIGH Criou: [DATE] Criou:…" at bounding box center [583, 177] width 690 height 50
click at [219, 177] on input "checkbox" at bounding box center [220, 177] width 8 height 8
checkbox input "true"
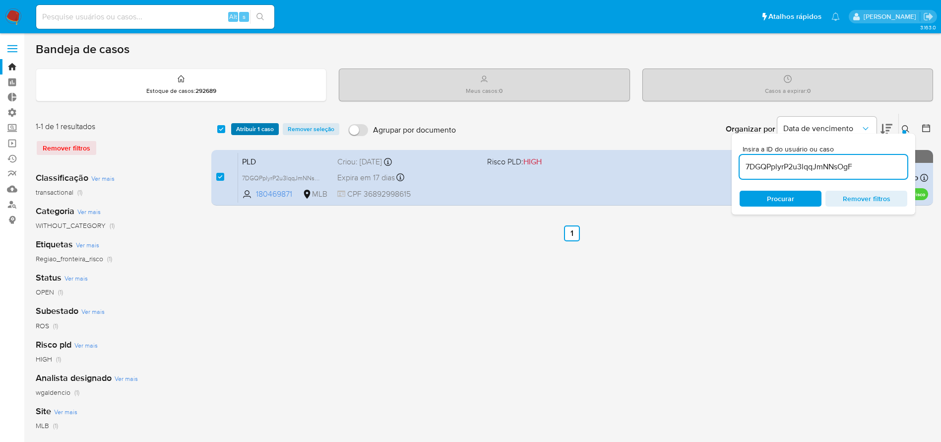
click at [253, 127] on span "Atribuir 1 caso" at bounding box center [255, 129] width 38 height 10
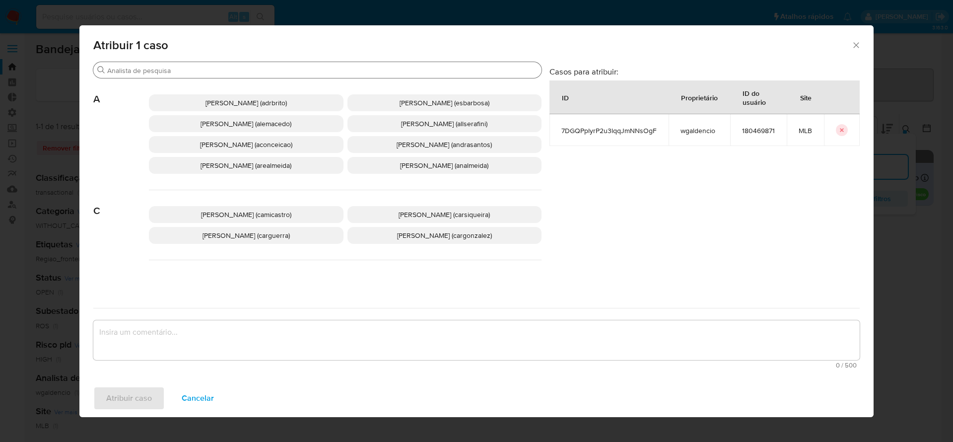
click at [234, 65] on div "Buscar" at bounding box center [317, 70] width 448 height 16
click at [230, 67] on input "Buscar" at bounding box center [322, 70] width 430 height 9
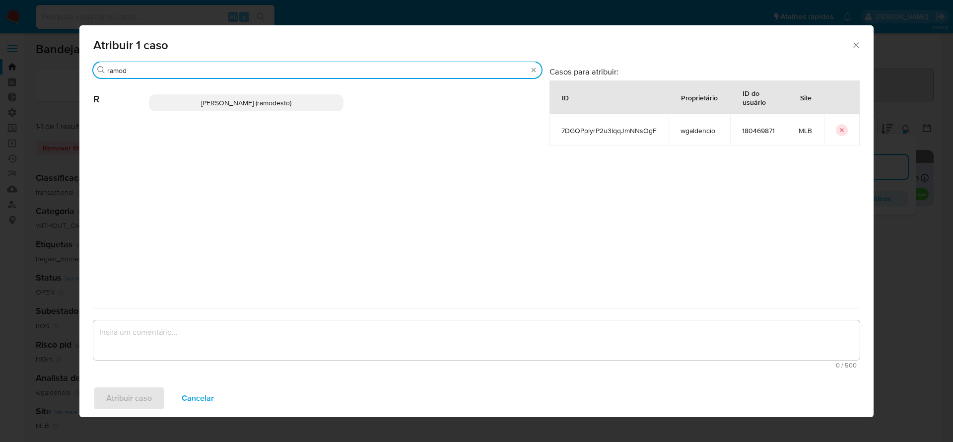
type input "ramod"
click at [258, 107] on span "[PERSON_NAME] (ramodesto)" at bounding box center [246, 103] width 90 height 10
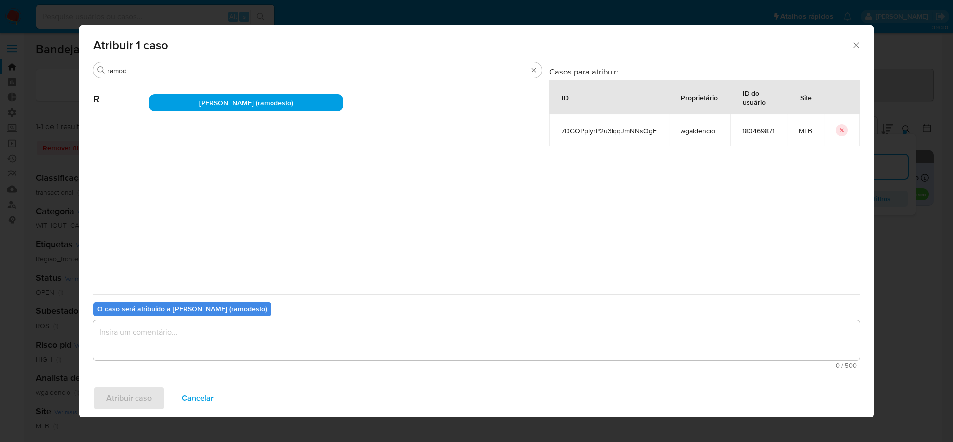
click at [171, 331] on textarea "assign-modal" at bounding box center [476, 340] width 766 height 40
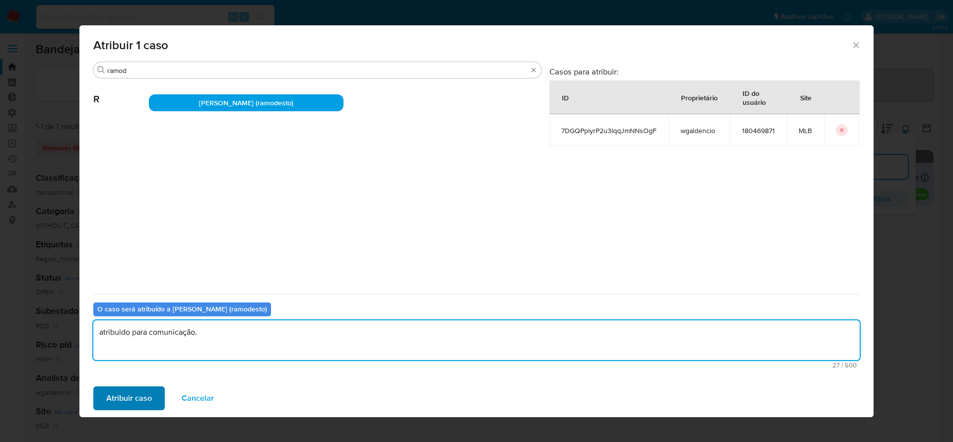
type textarea "atribuido para comunicação."
click at [121, 400] on span "Atribuir caso" at bounding box center [129, 398] width 46 height 22
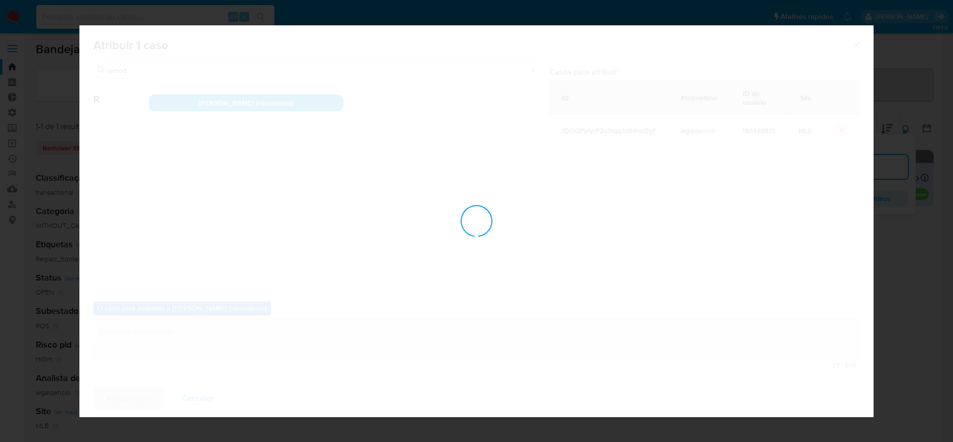
checkbox input "false"
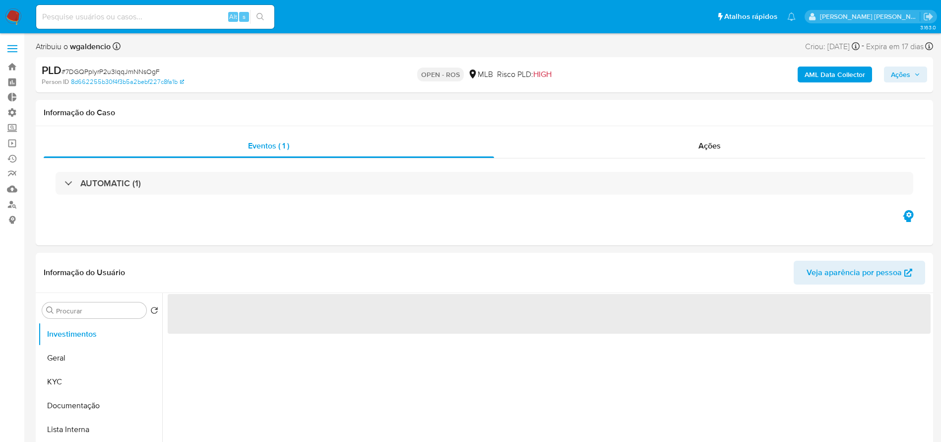
select select "10"
